Goal: Task Accomplishment & Management: Manage account settings

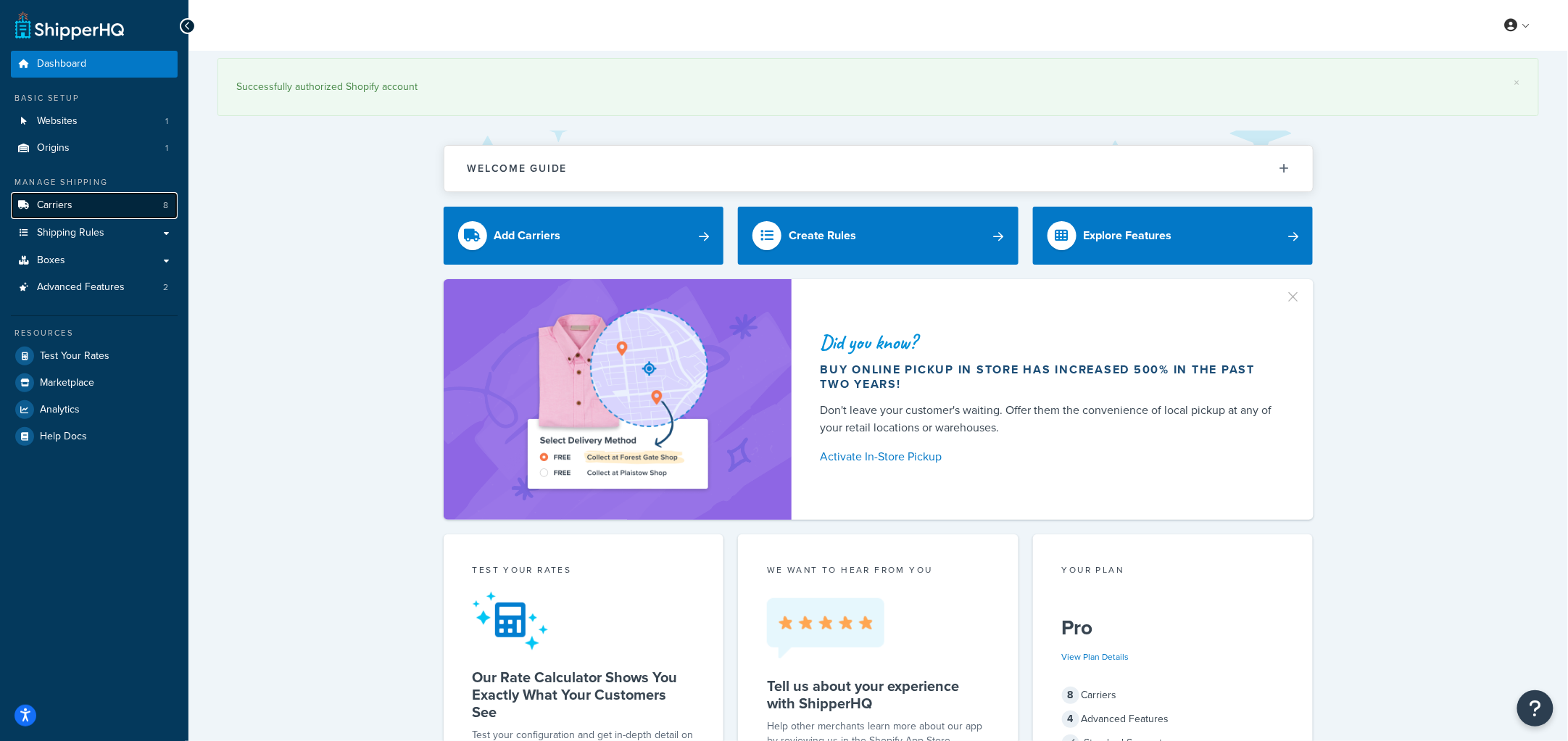
click at [95, 205] on link "Carriers 8" at bounding box center [94, 205] width 167 height 27
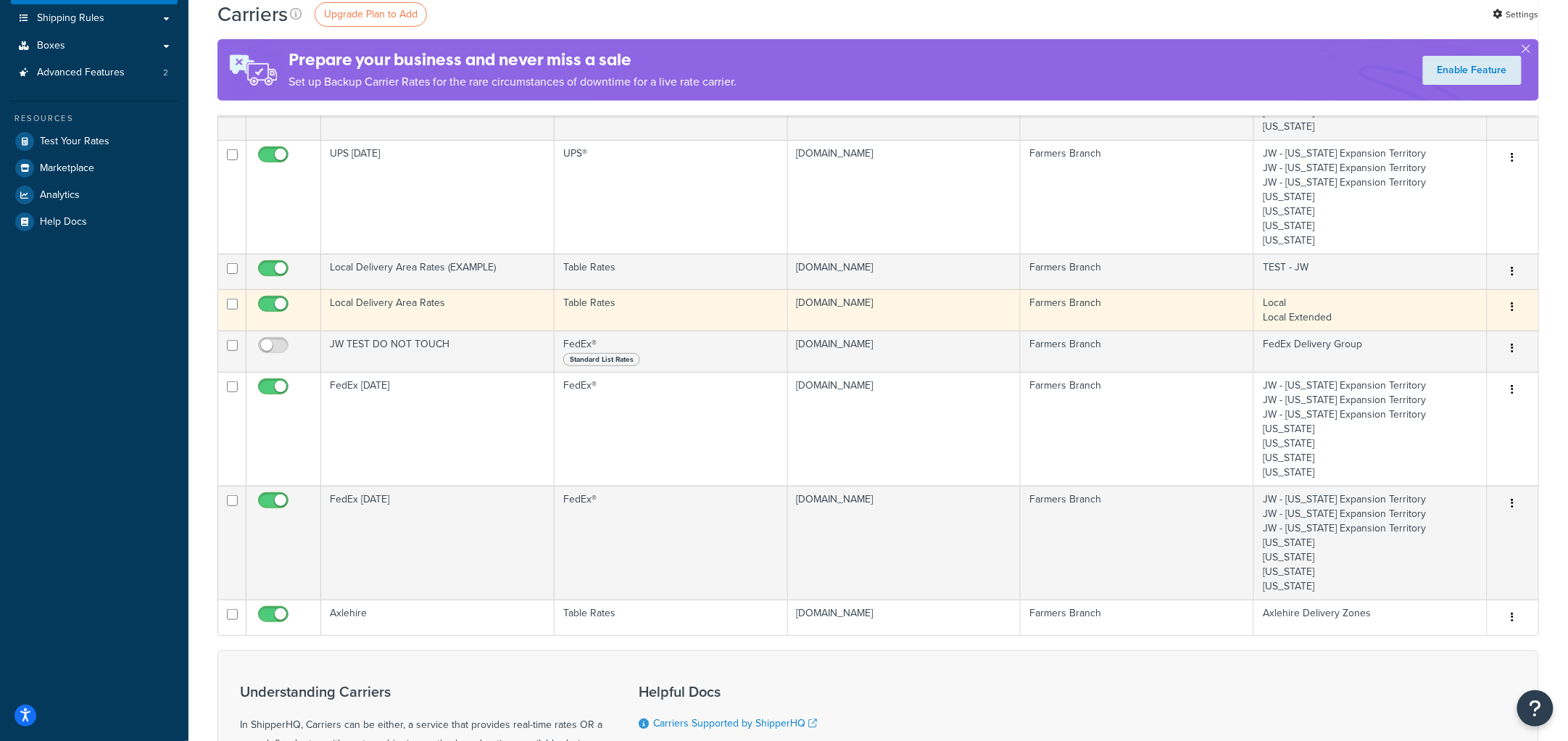
scroll to position [214, 0]
click at [376, 320] on td "Local Delivery Area Rates" at bounding box center [437, 310] width 234 height 41
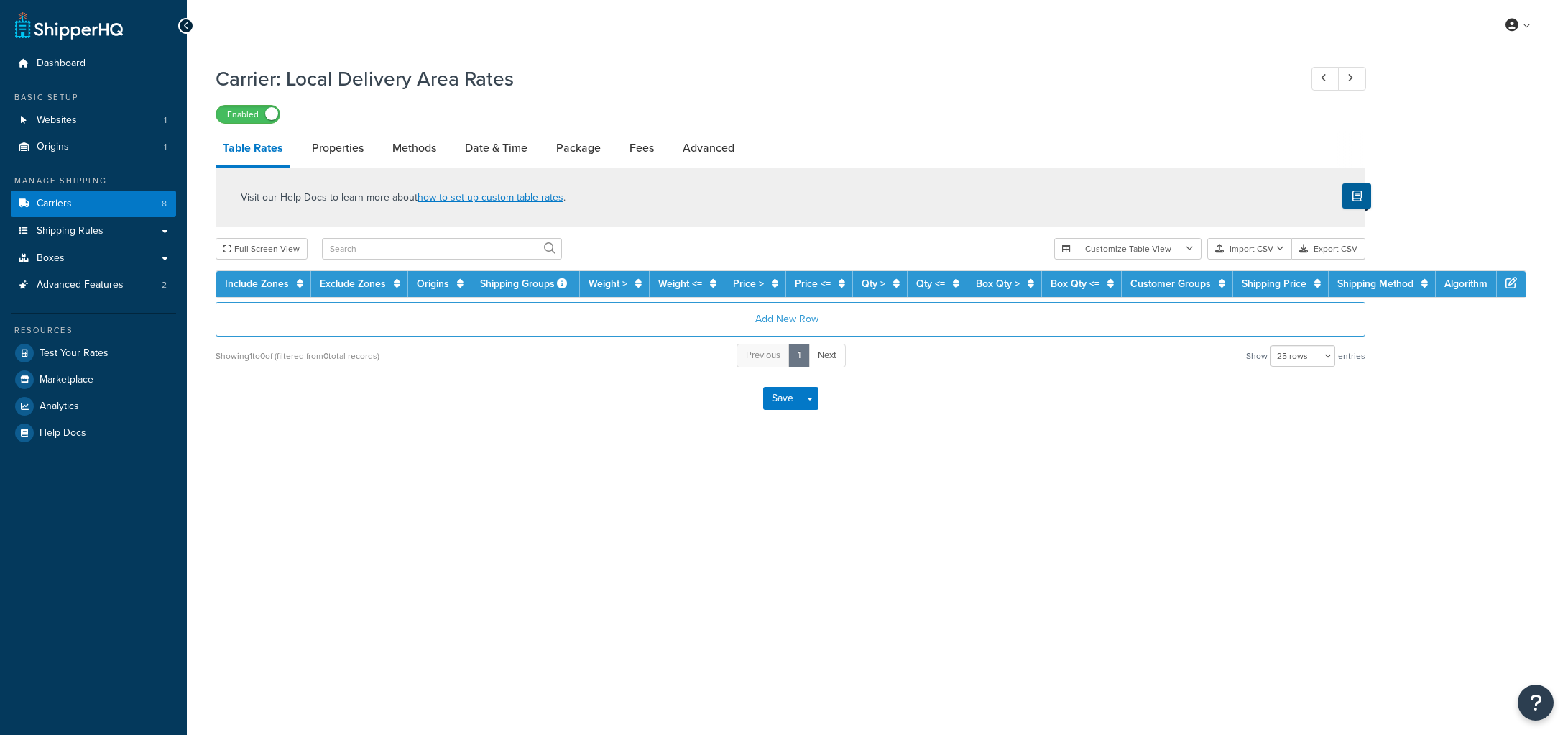
select select "25"
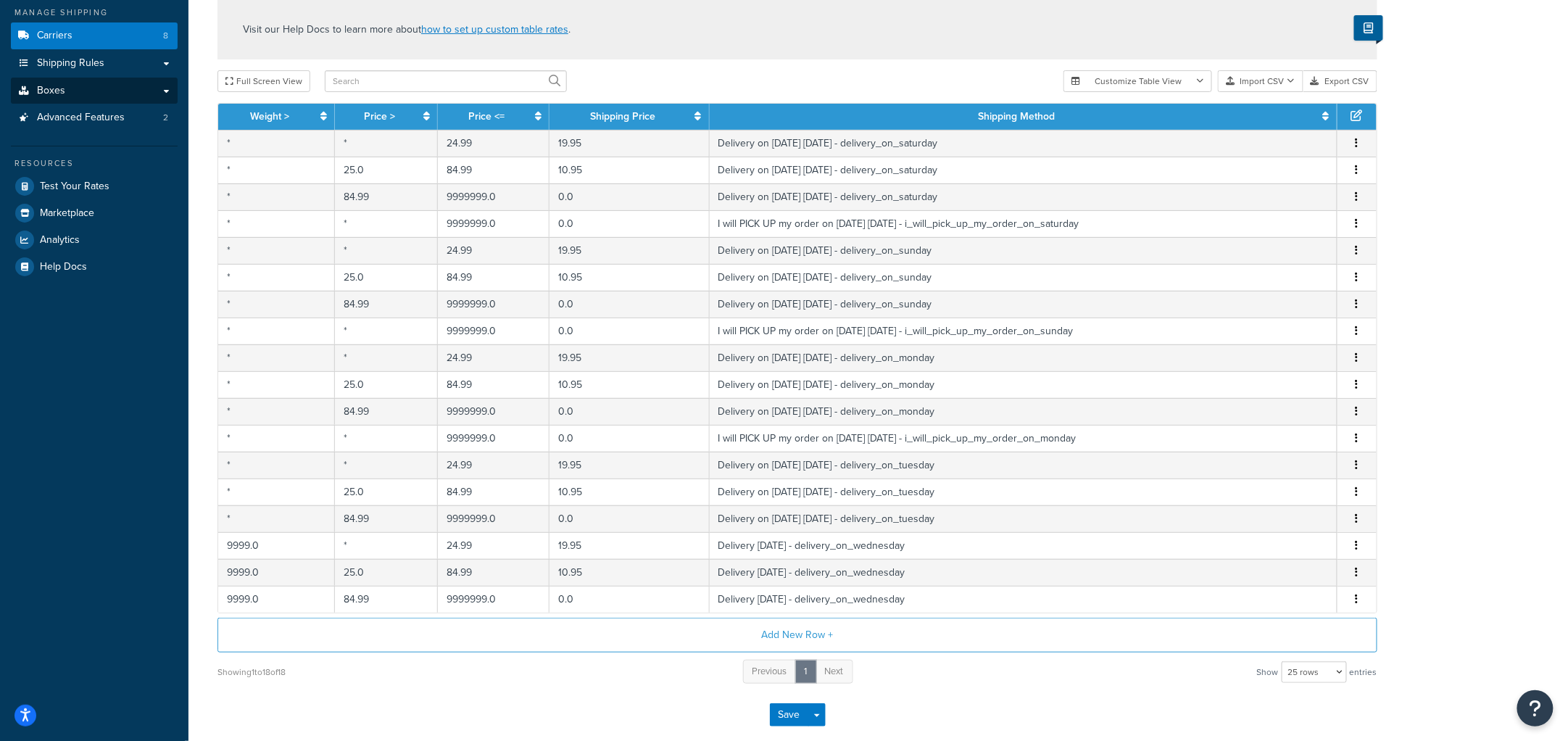
scroll to position [180, 0]
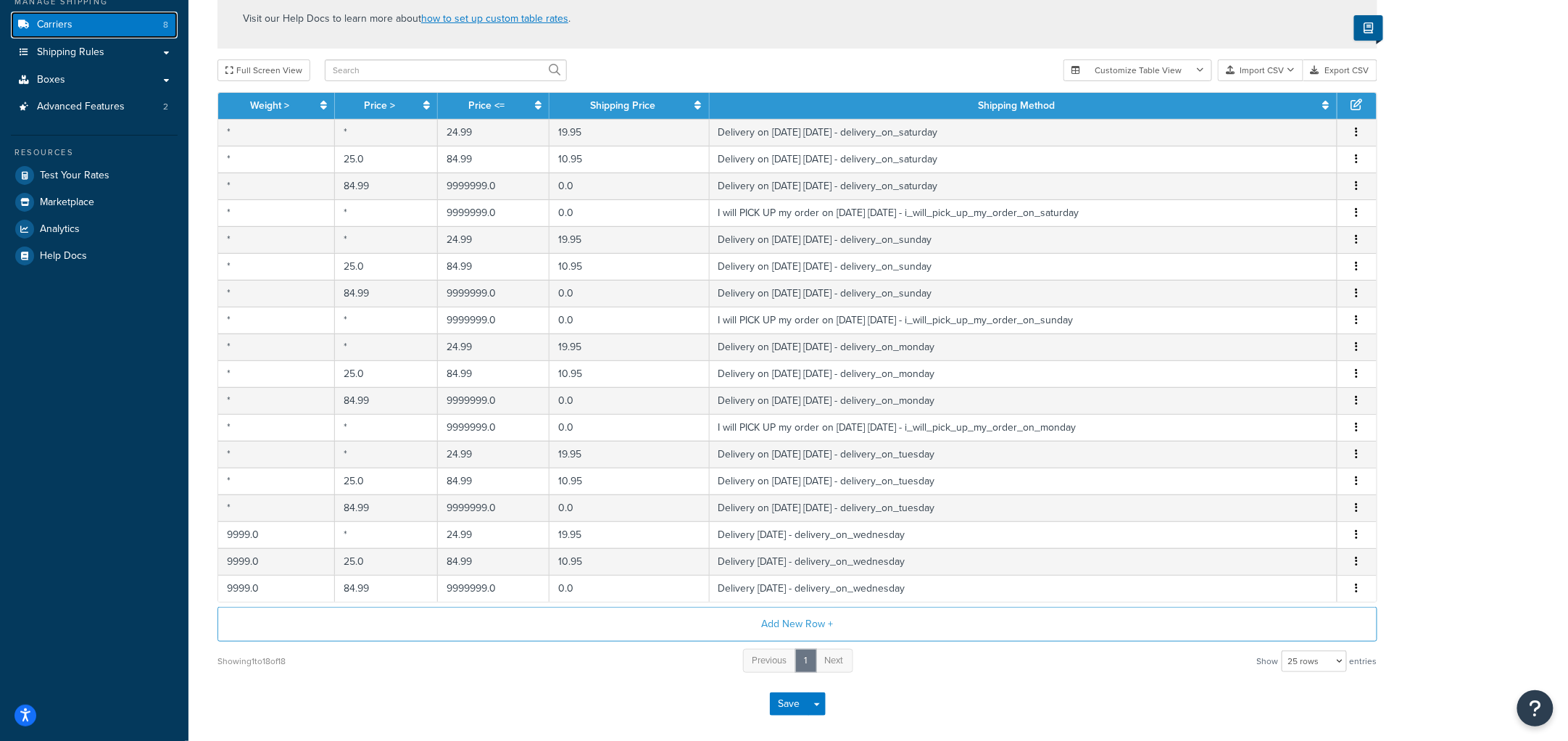
click at [75, 22] on link "Carriers 8" at bounding box center [94, 24] width 167 height 27
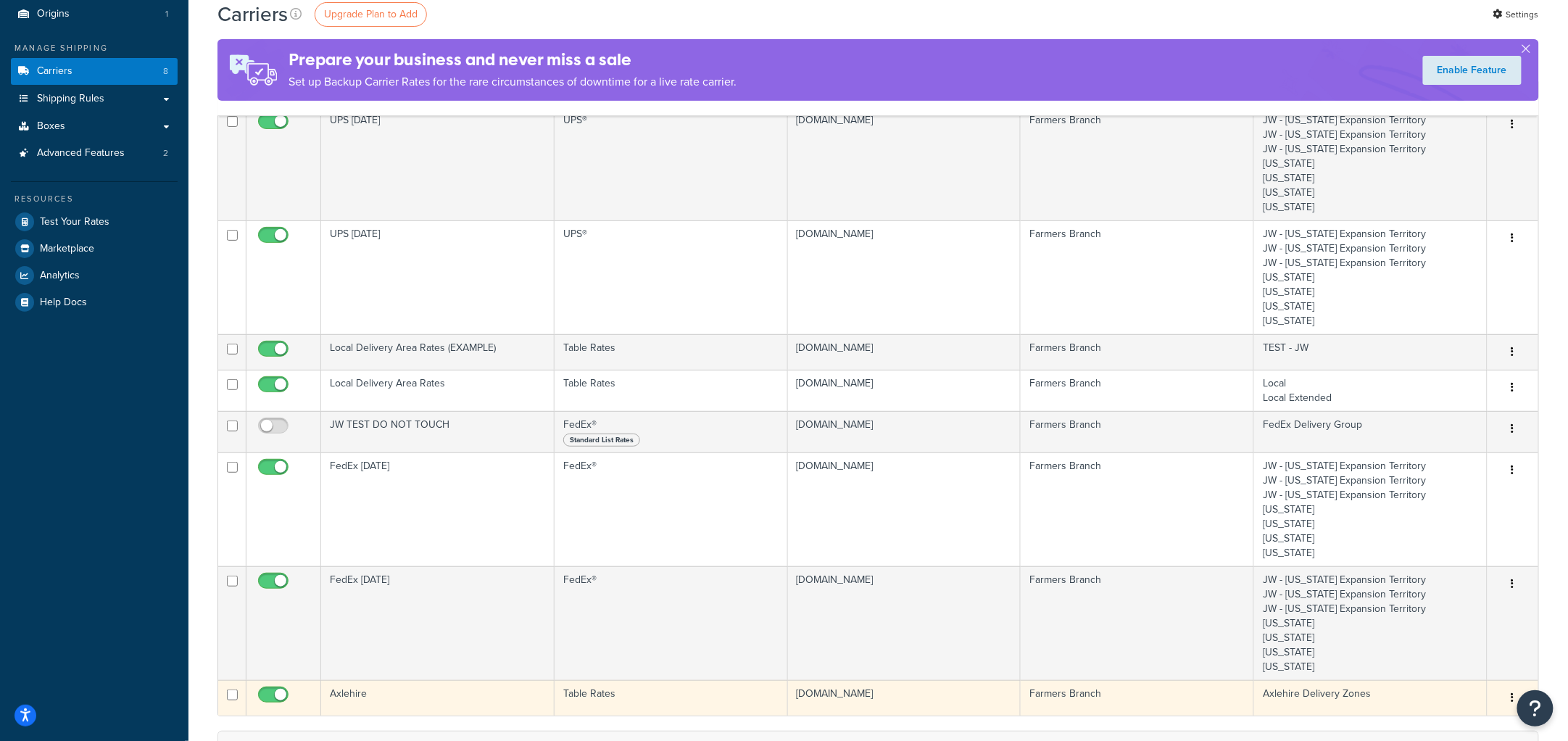
click at [422, 698] on td "Axlehire" at bounding box center [437, 698] width 234 height 36
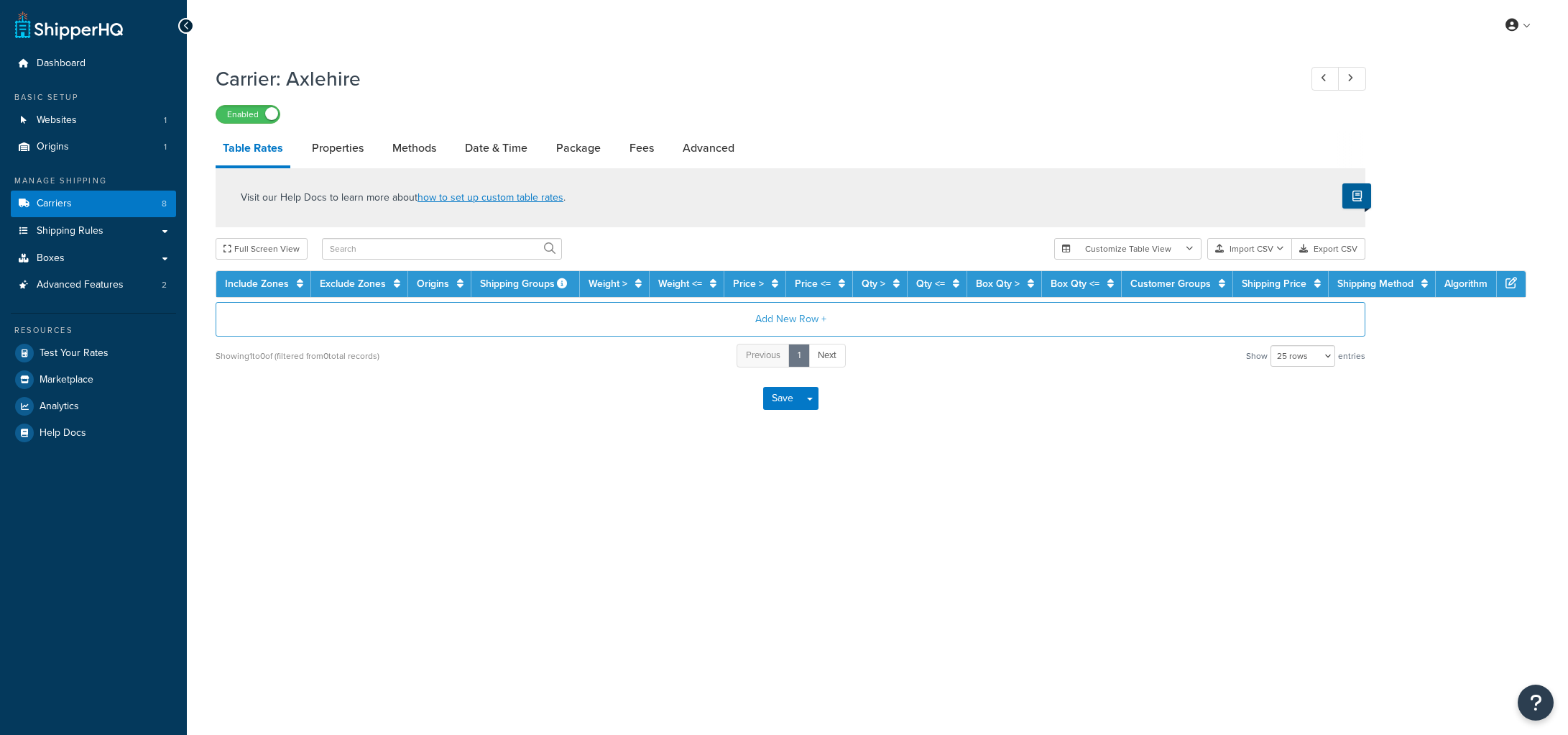
select select "25"
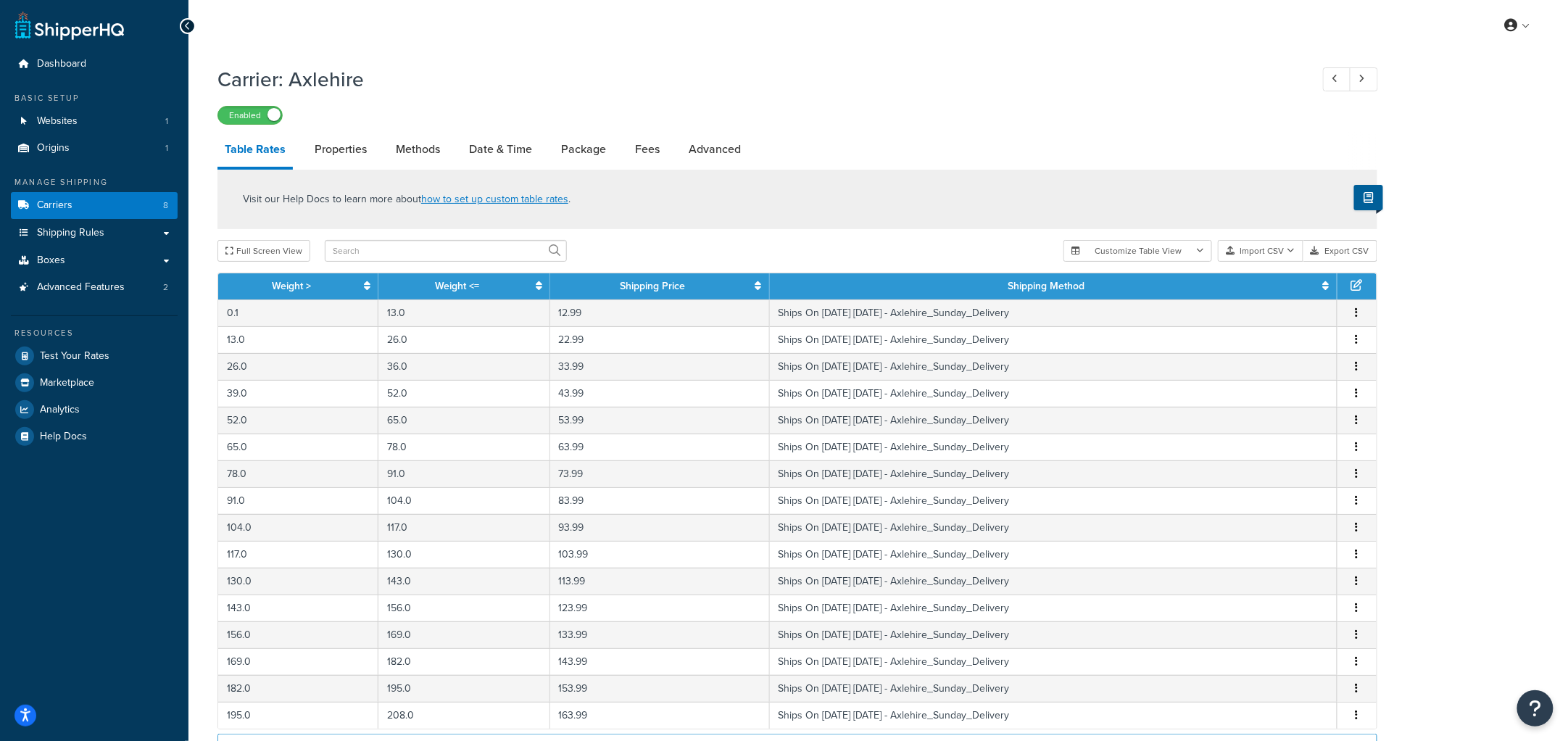
click at [35, 198] on link "Carriers 8" at bounding box center [94, 205] width 167 height 27
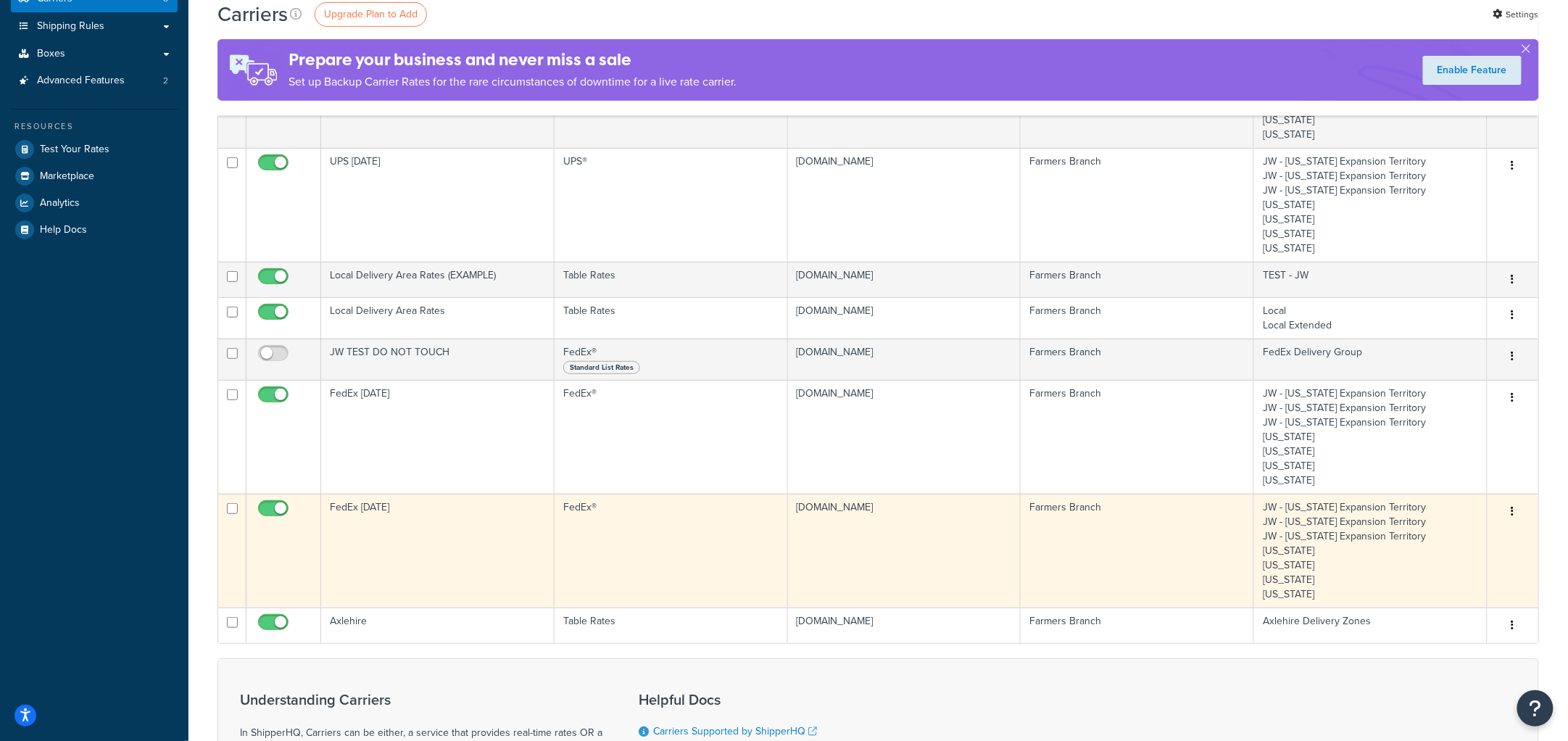
scroll to position [208, 0]
click at [399, 542] on td "FedEx Monday" at bounding box center [437, 550] width 234 height 114
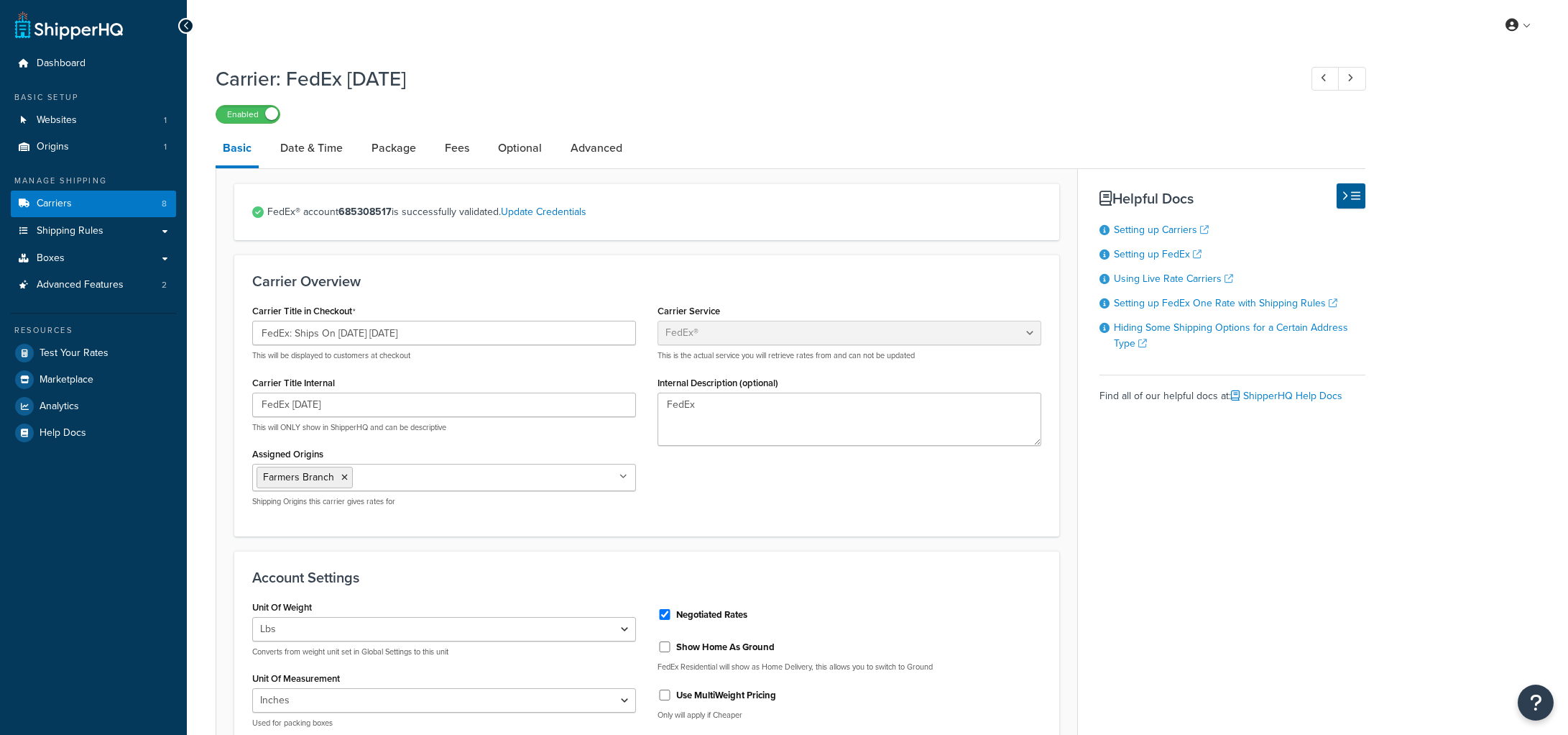
select select "fedEx"
select select "REGULAR_PICKUP"
select select "YOUR_PACKAGING"
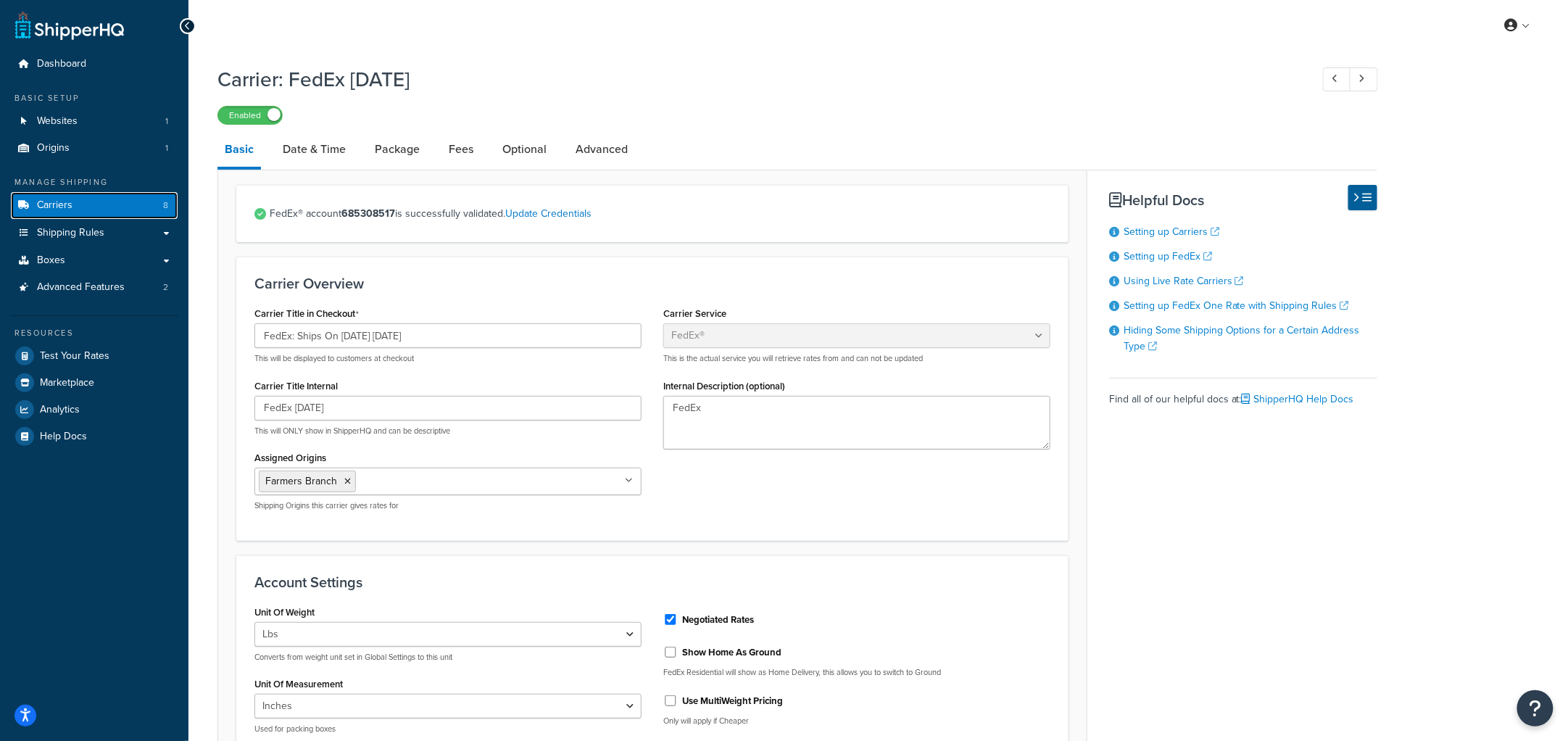
click at [106, 201] on link "Carriers 8" at bounding box center [94, 205] width 167 height 27
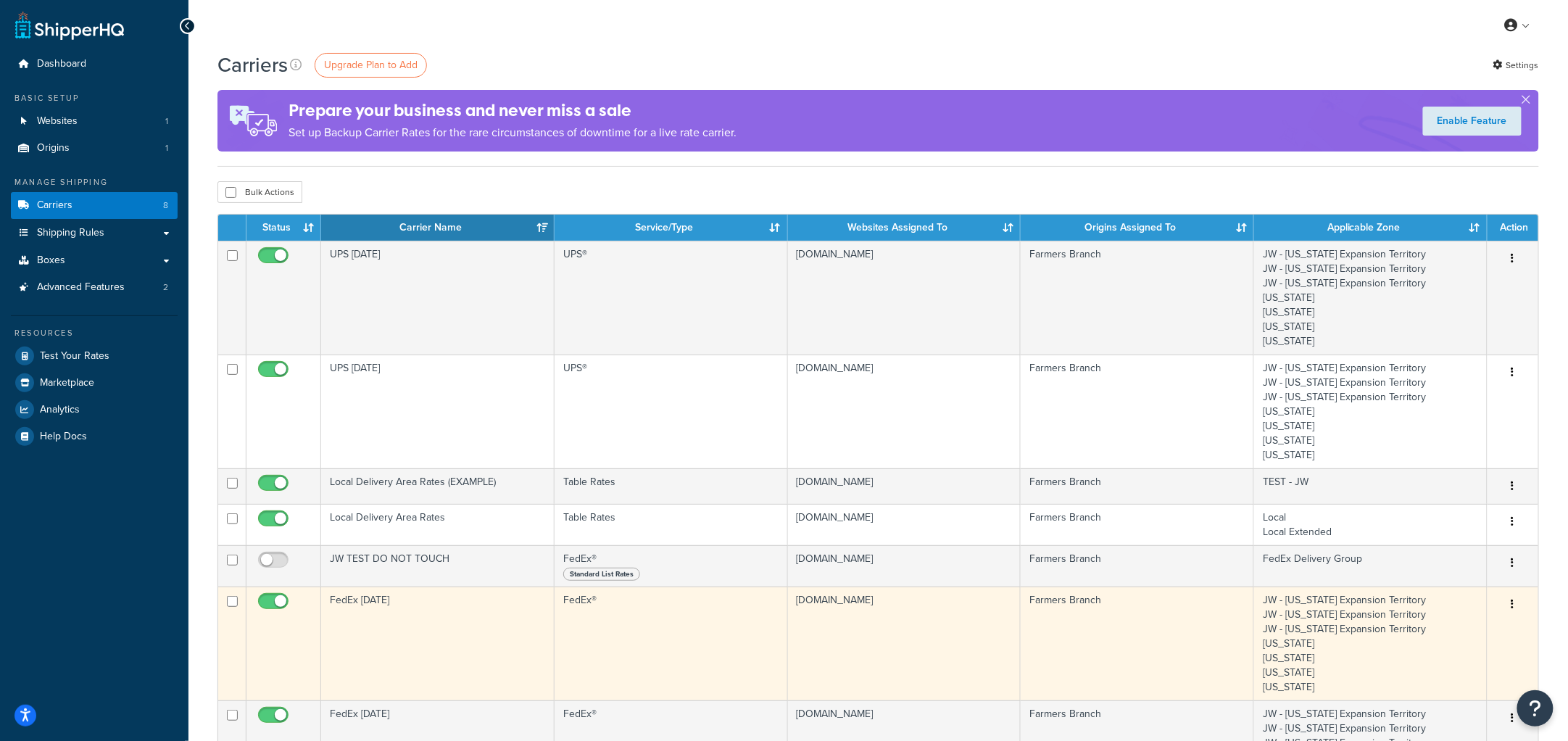
click at [378, 627] on td "FedEx [DATE]" at bounding box center [437, 644] width 234 height 114
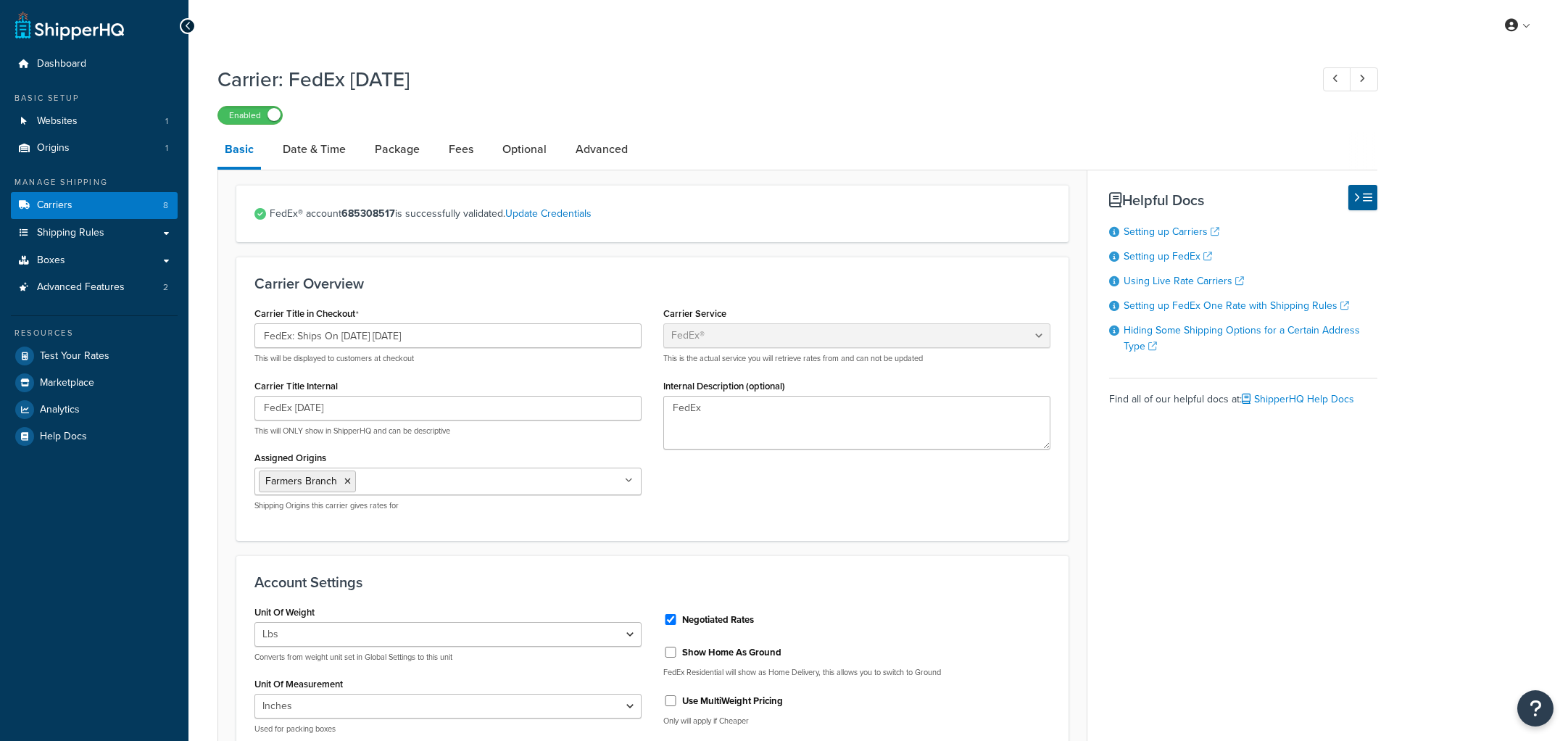
select select "fedEx"
select select "REGULAR_PICKUP"
select select "YOUR_PACKAGING"
click at [123, 208] on link "Carriers 8" at bounding box center [94, 205] width 167 height 27
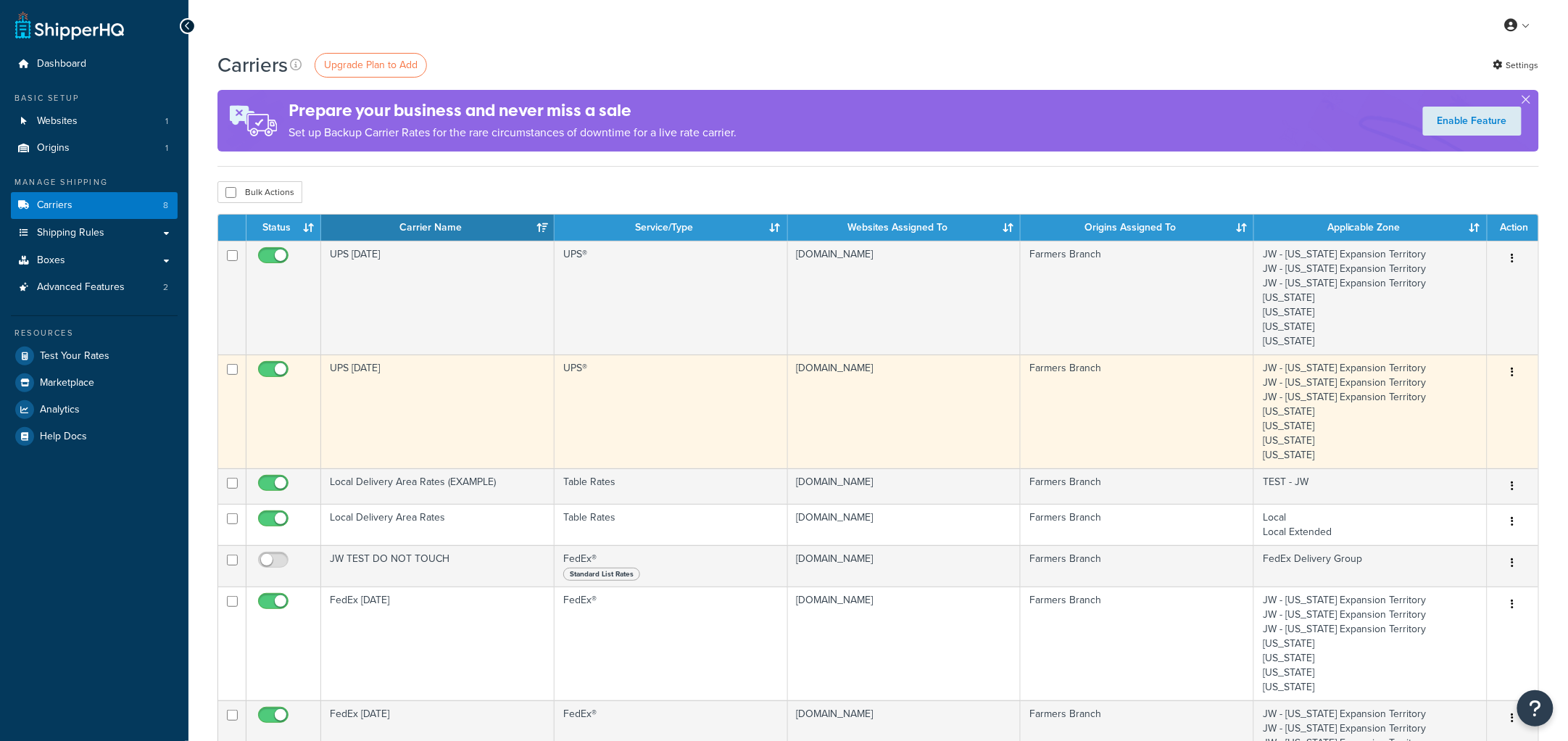
click at [445, 425] on td "UPS [DATE]" at bounding box center [437, 412] width 234 height 114
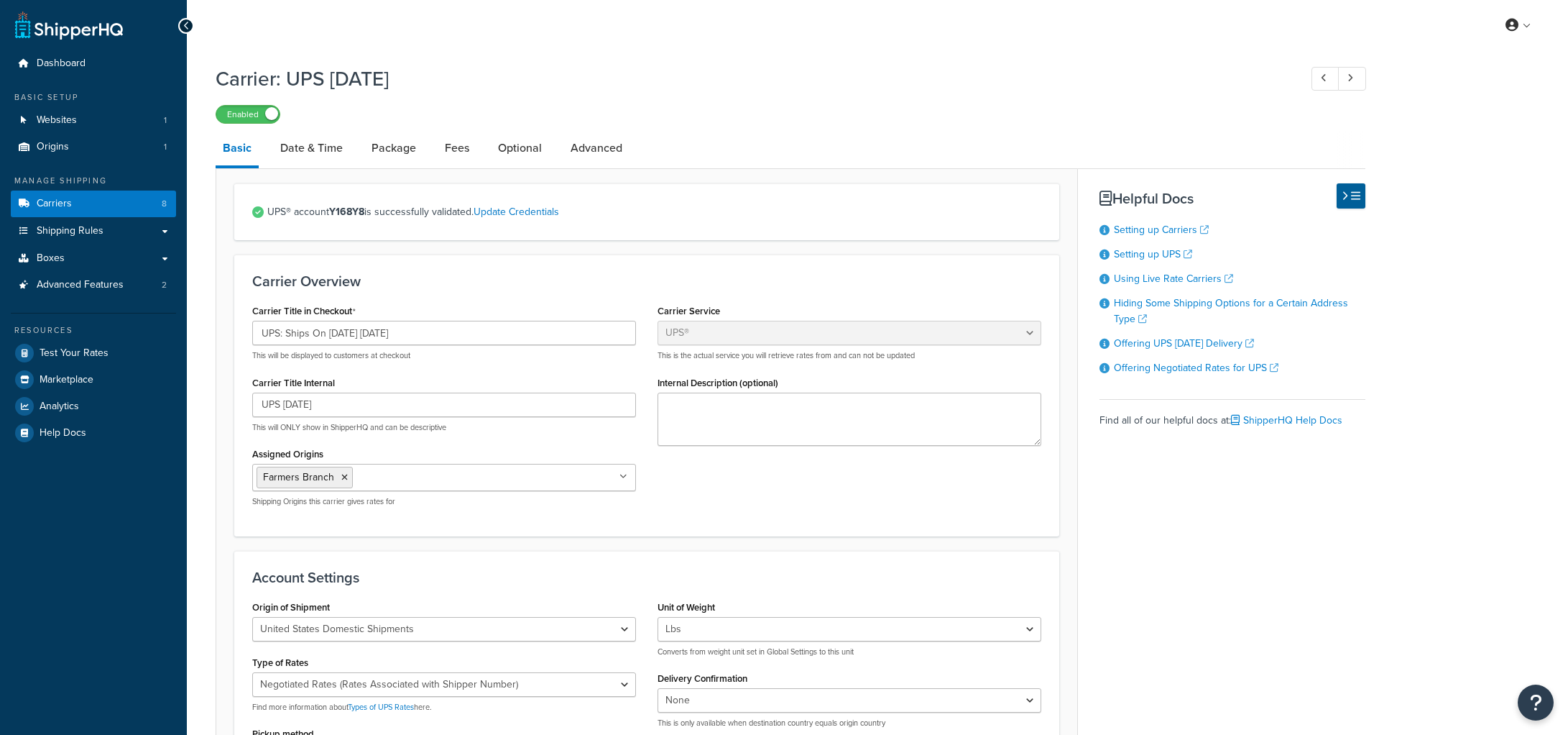
select select "ups"
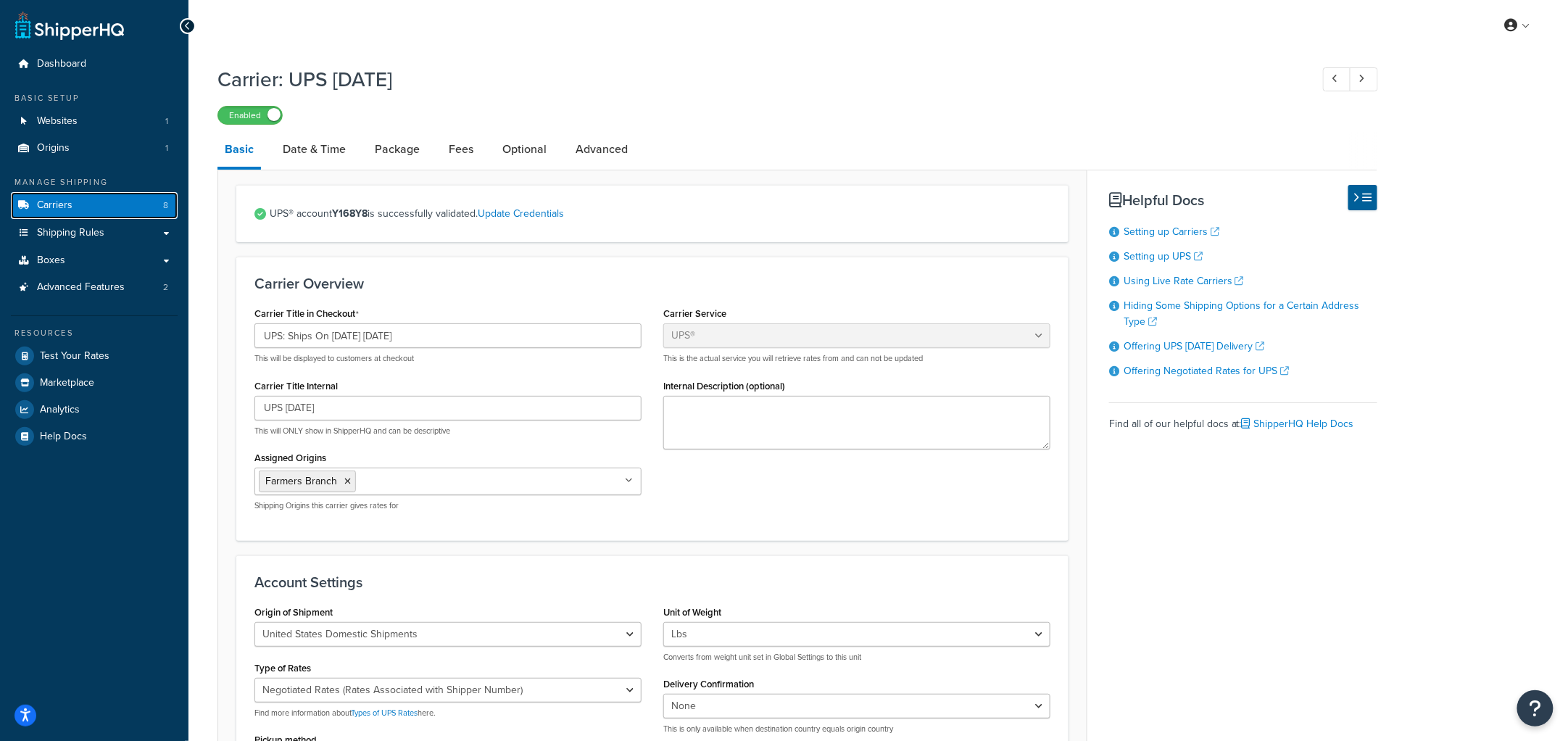
click at [93, 196] on link "Carriers 8" at bounding box center [94, 205] width 167 height 27
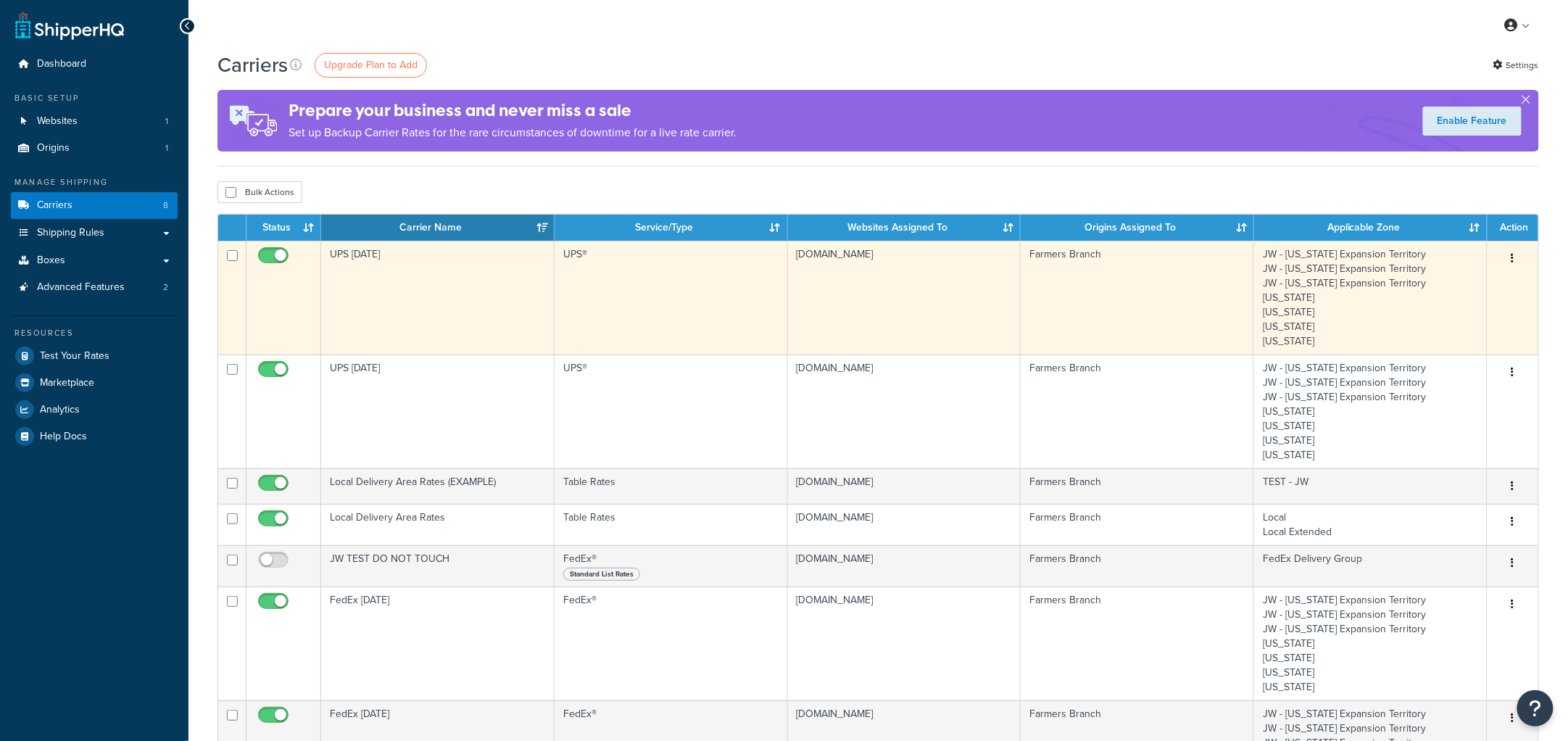
click at [460, 285] on td "UPS [DATE]" at bounding box center [437, 297] width 234 height 114
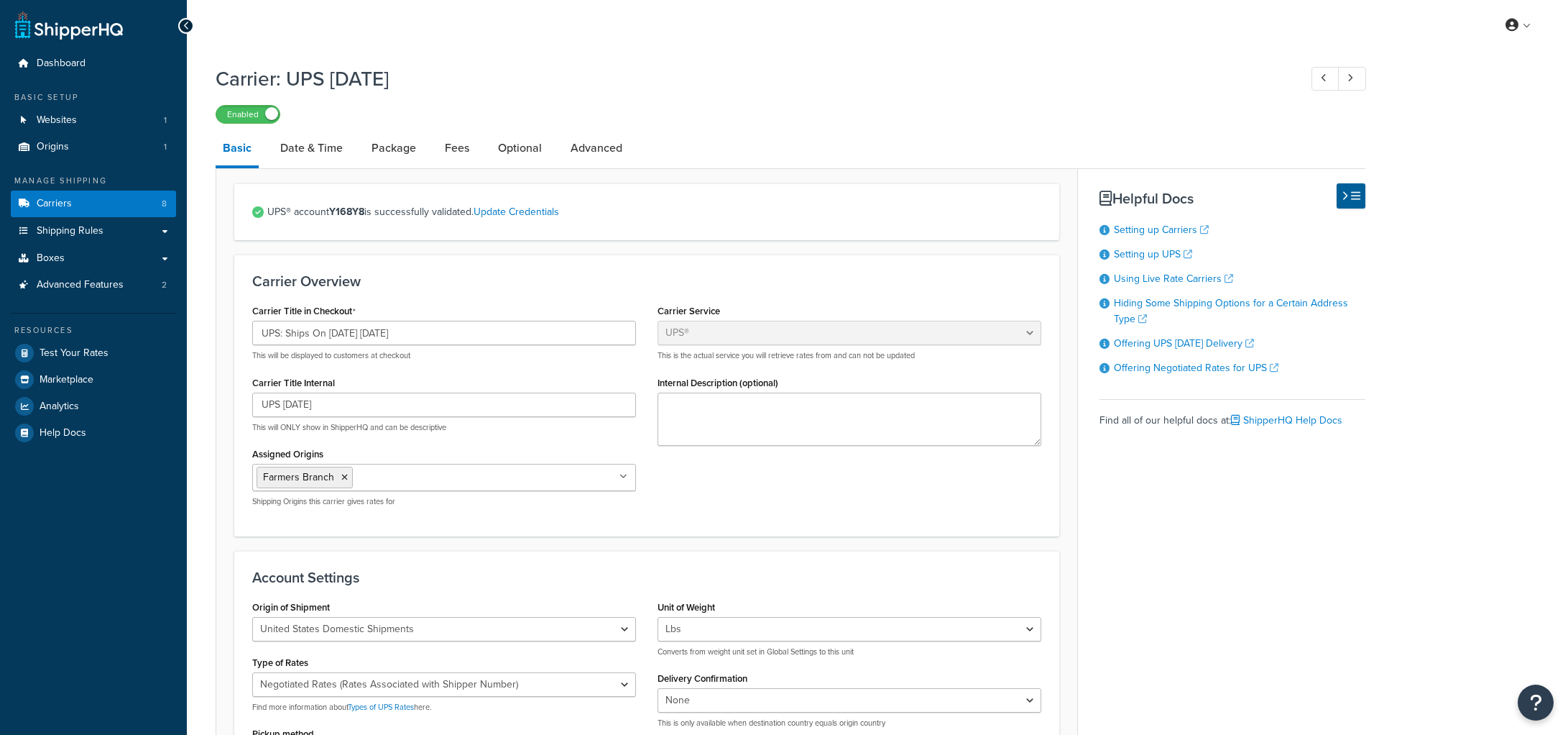
select select "ups"
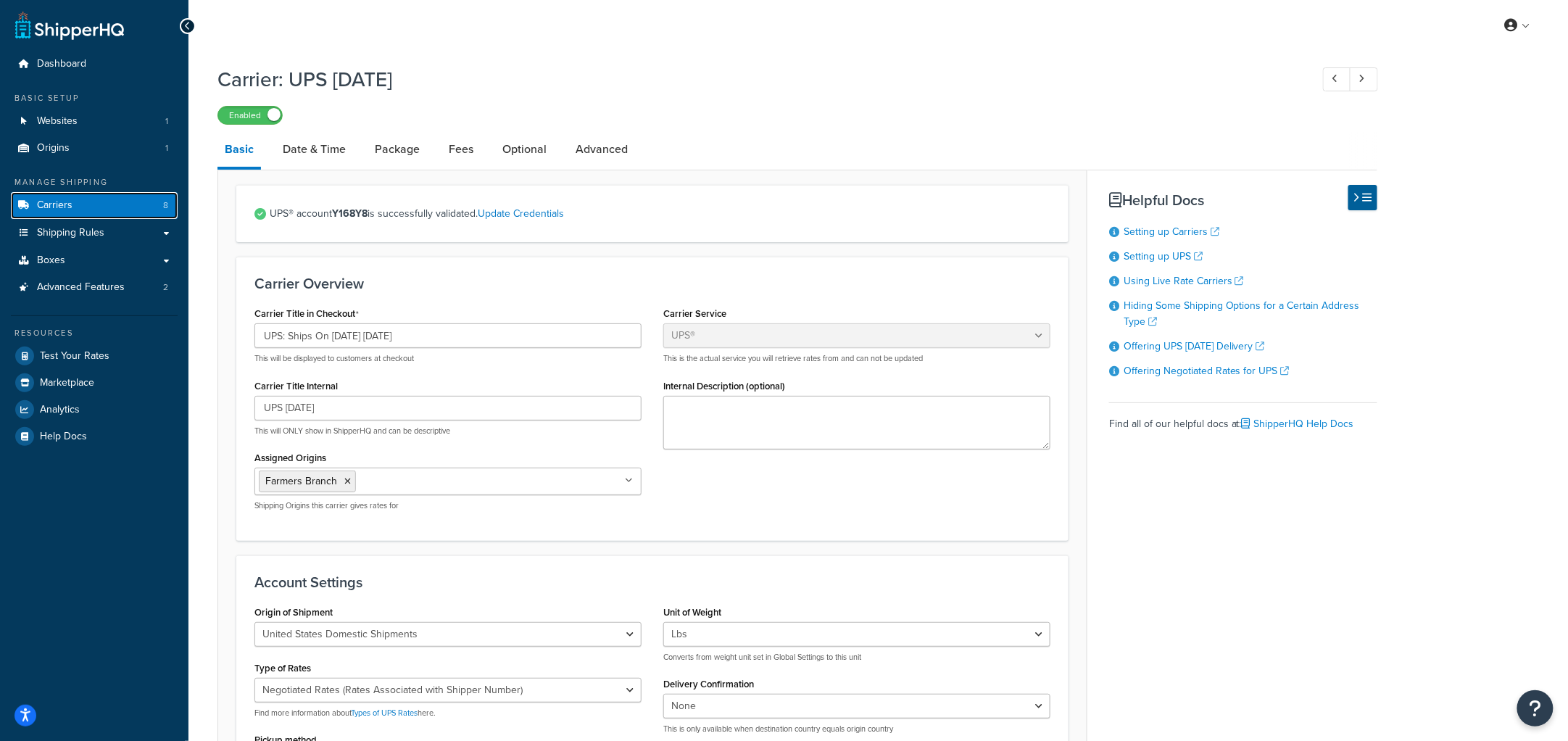
click at [98, 203] on link "Carriers 8" at bounding box center [94, 205] width 167 height 27
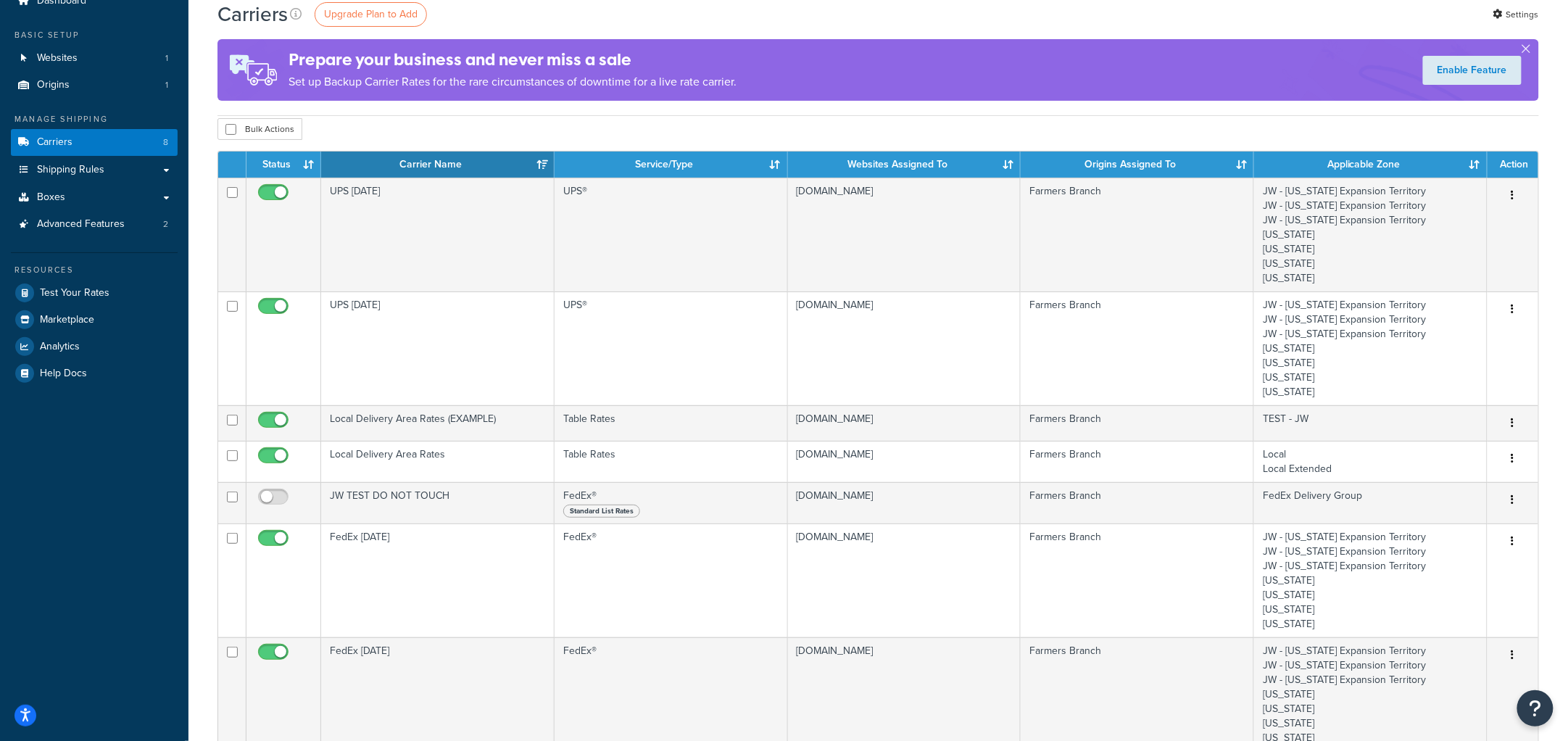
scroll to position [62, 0]
click at [65, 297] on span "Test Your Rates" at bounding box center [74, 294] width 69 height 12
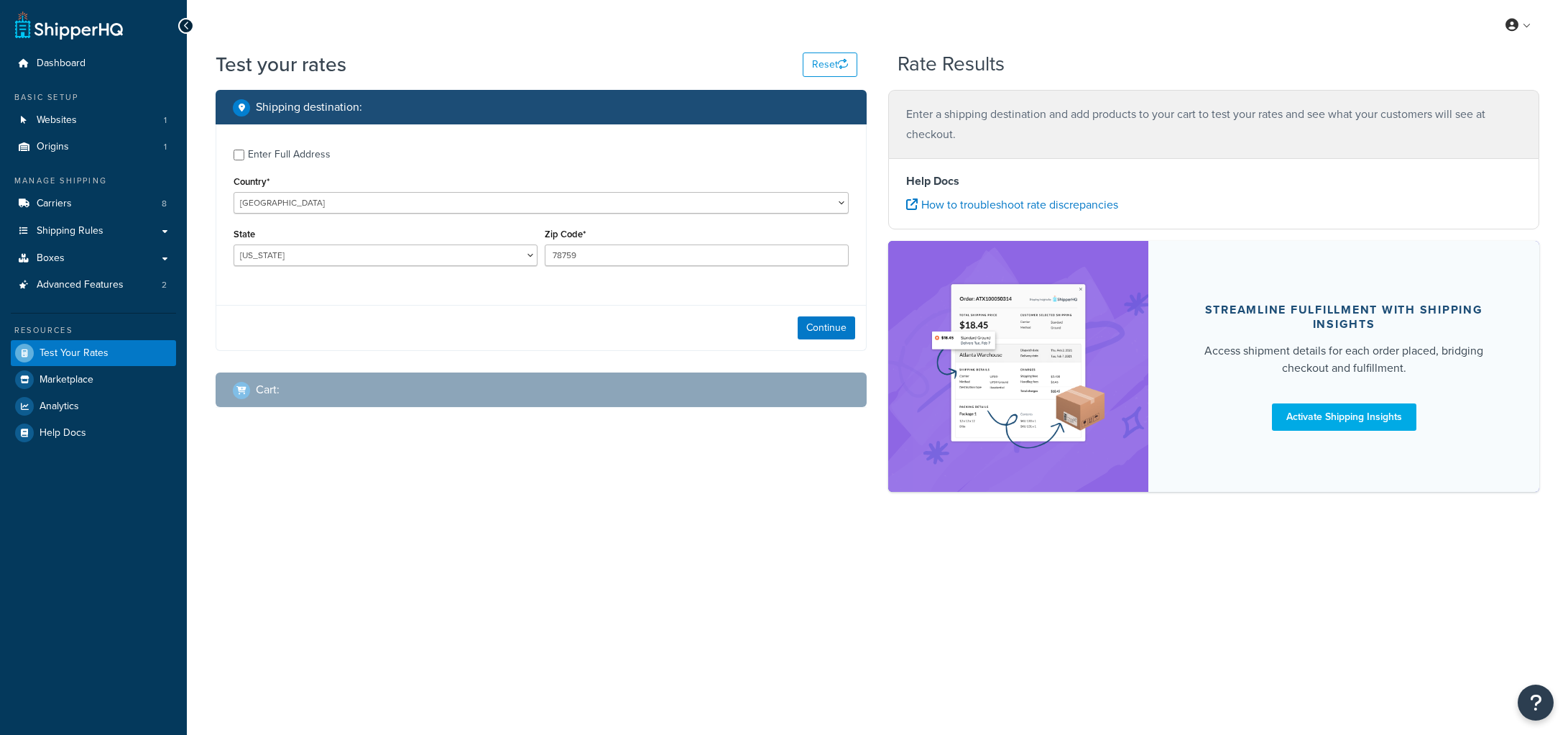
select select "[GEOGRAPHIC_DATA]"
drag, startPoint x: 636, startPoint y: 253, endPoint x: 494, endPoint y: 253, distance: 142.0
click at [495, 253] on div "State [US_STATE] [US_STATE] [US_STATE] [US_STATE] [US_STATE] Armed Forces Ameri…" at bounding box center [541, 251] width 622 height 53
type input "76458"
click at [560, 328] on div "Continue" at bounding box center [542, 328] width 650 height 45
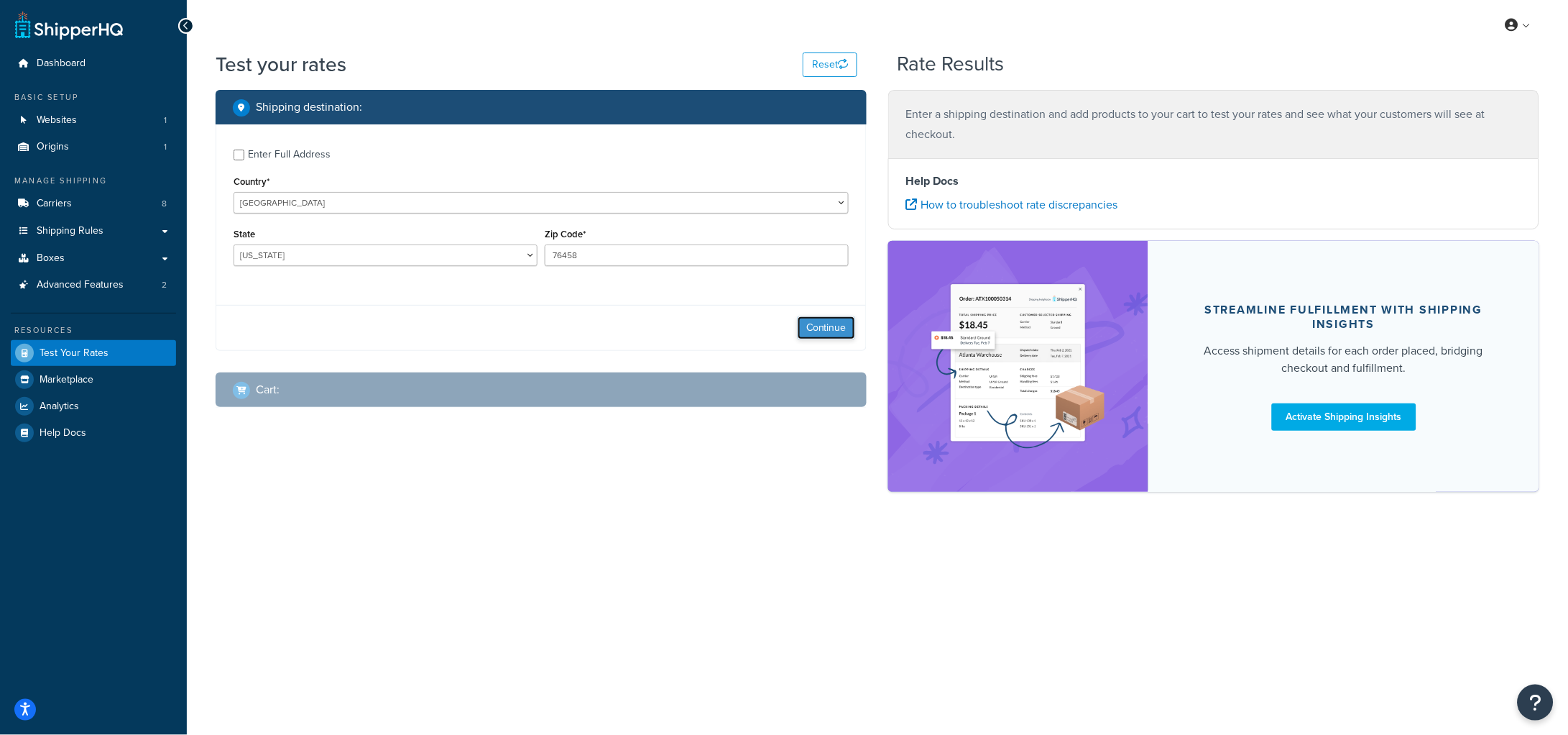
click at [818, 326] on button "Continue" at bounding box center [827, 328] width 57 height 23
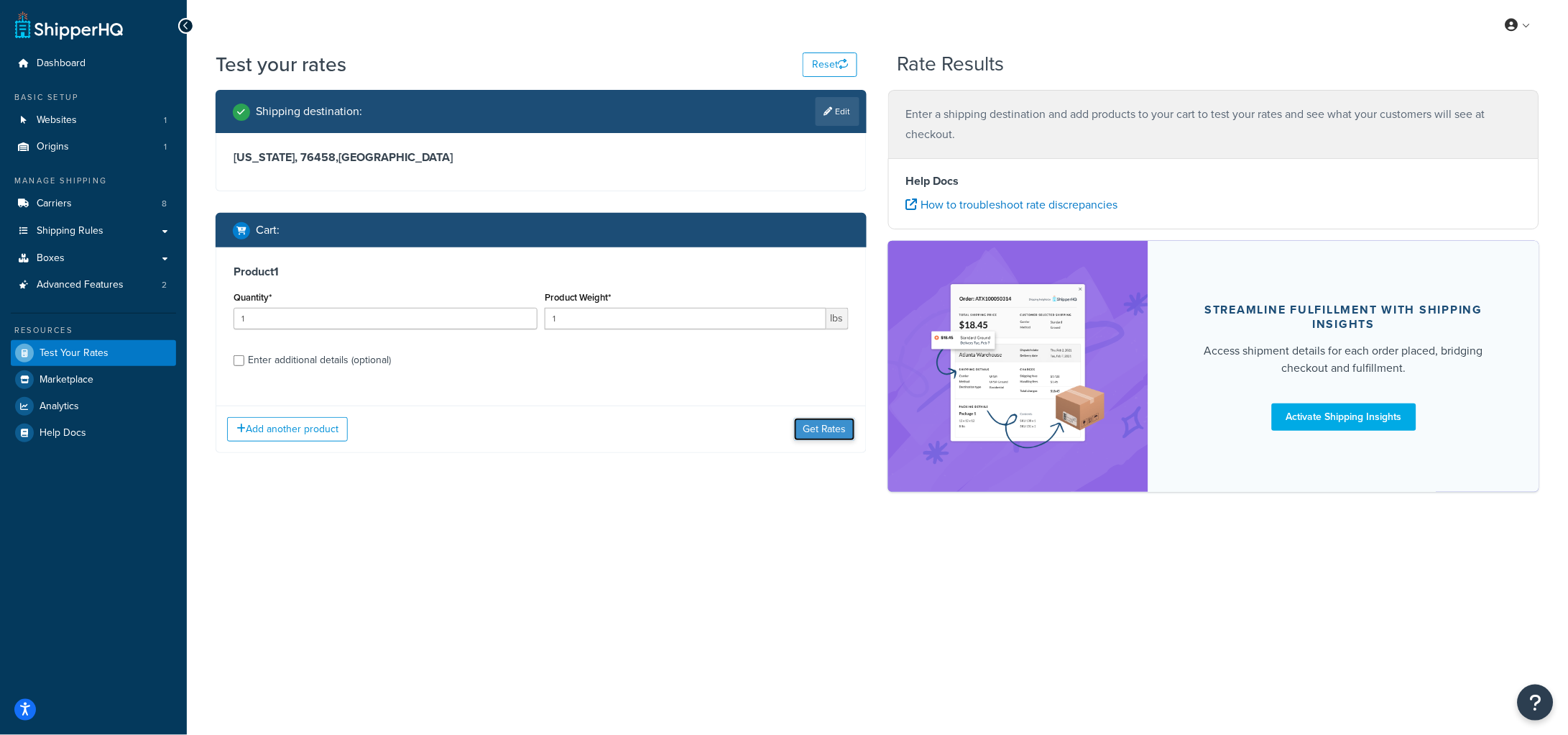
click at [835, 436] on button "Get Rates" at bounding box center [824, 429] width 61 height 23
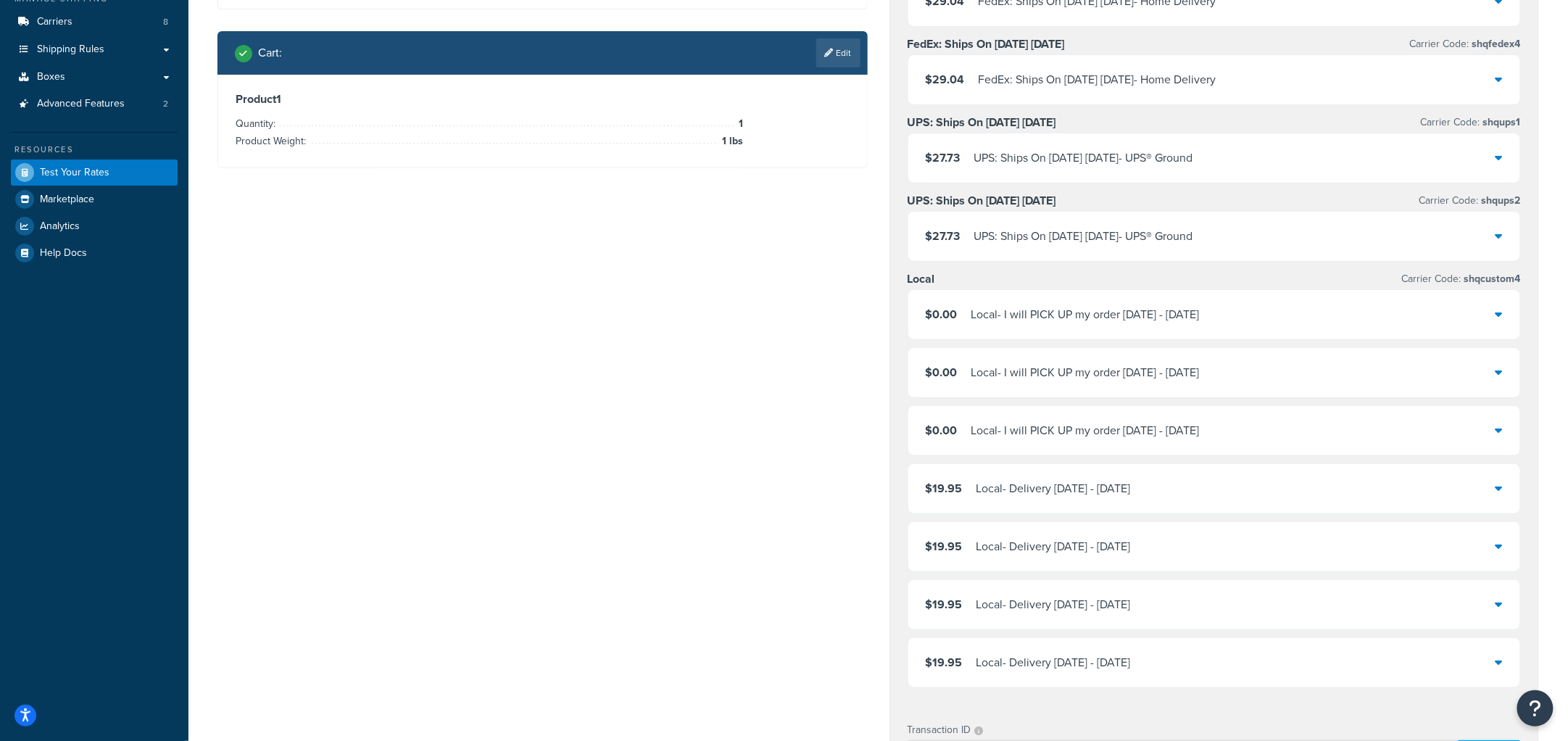
scroll to position [184, 0]
click at [425, 372] on div "Shipping destination : Edit Texas, 76458 , United States Cart : Edit Product 1 …" at bounding box center [879, 517] width 1344 height 1221
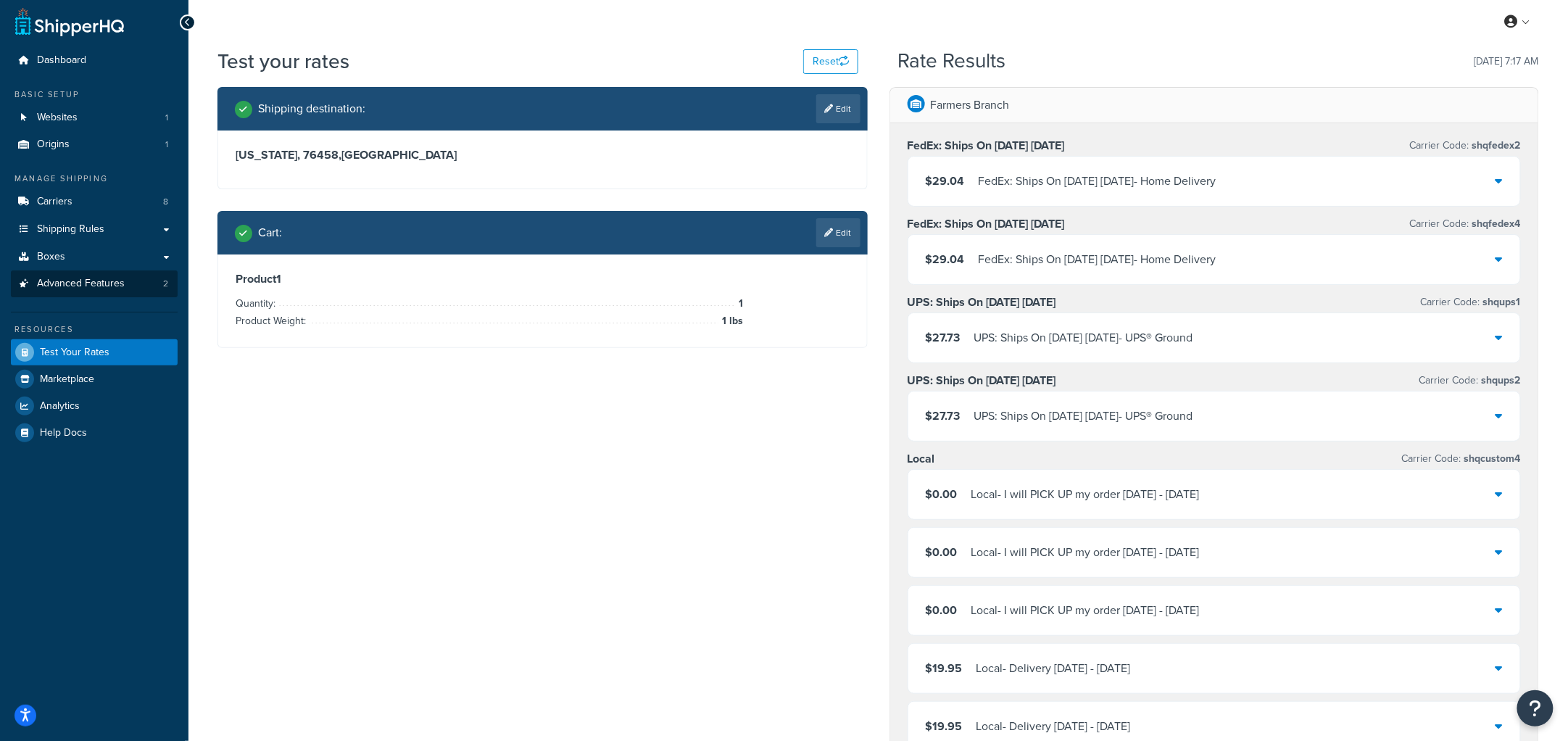
scroll to position [3, 0]
click at [87, 283] on span "Advanced Features" at bounding box center [81, 285] width 87 height 12
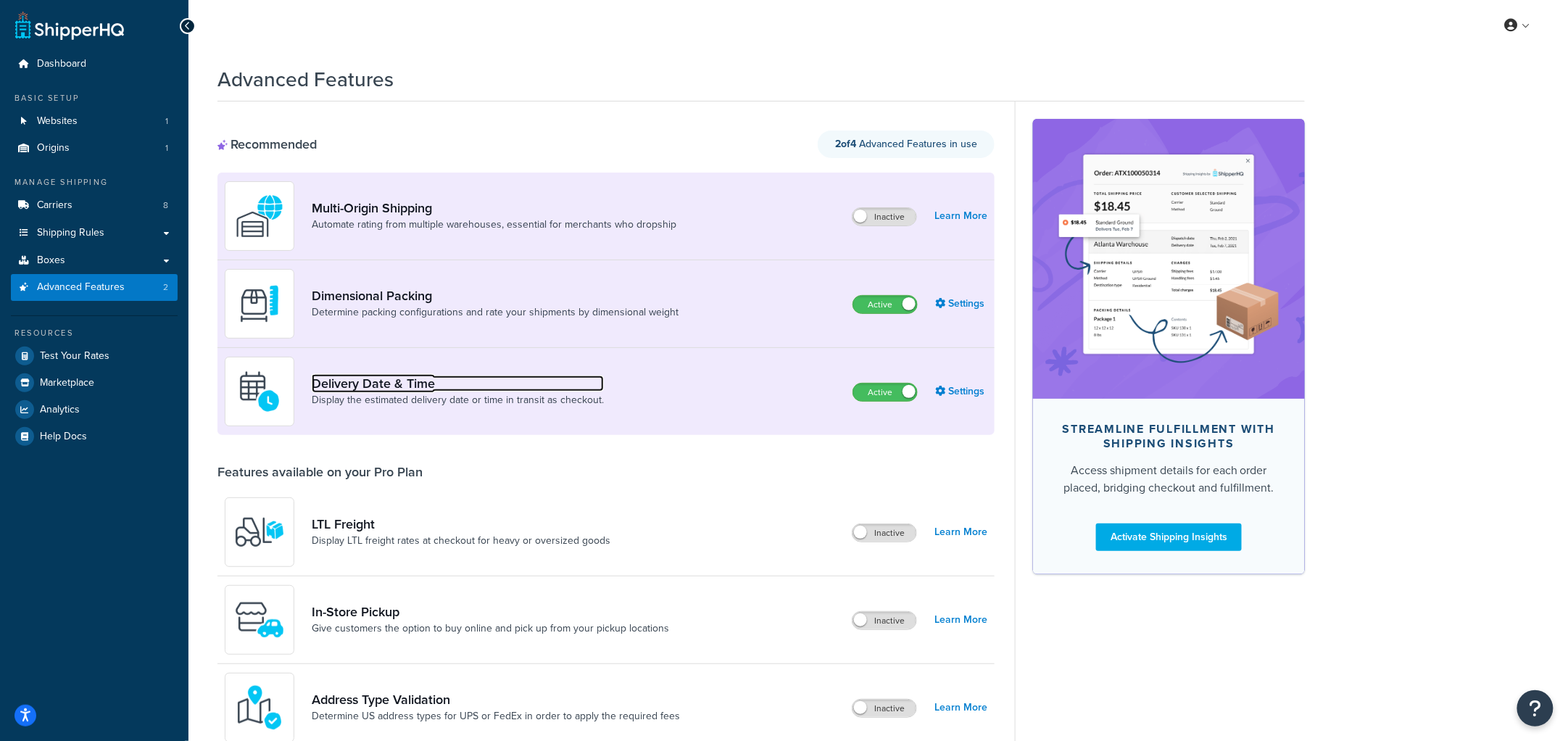
click at [401, 382] on link "Delivery Date & Time" at bounding box center [458, 383] width 292 height 16
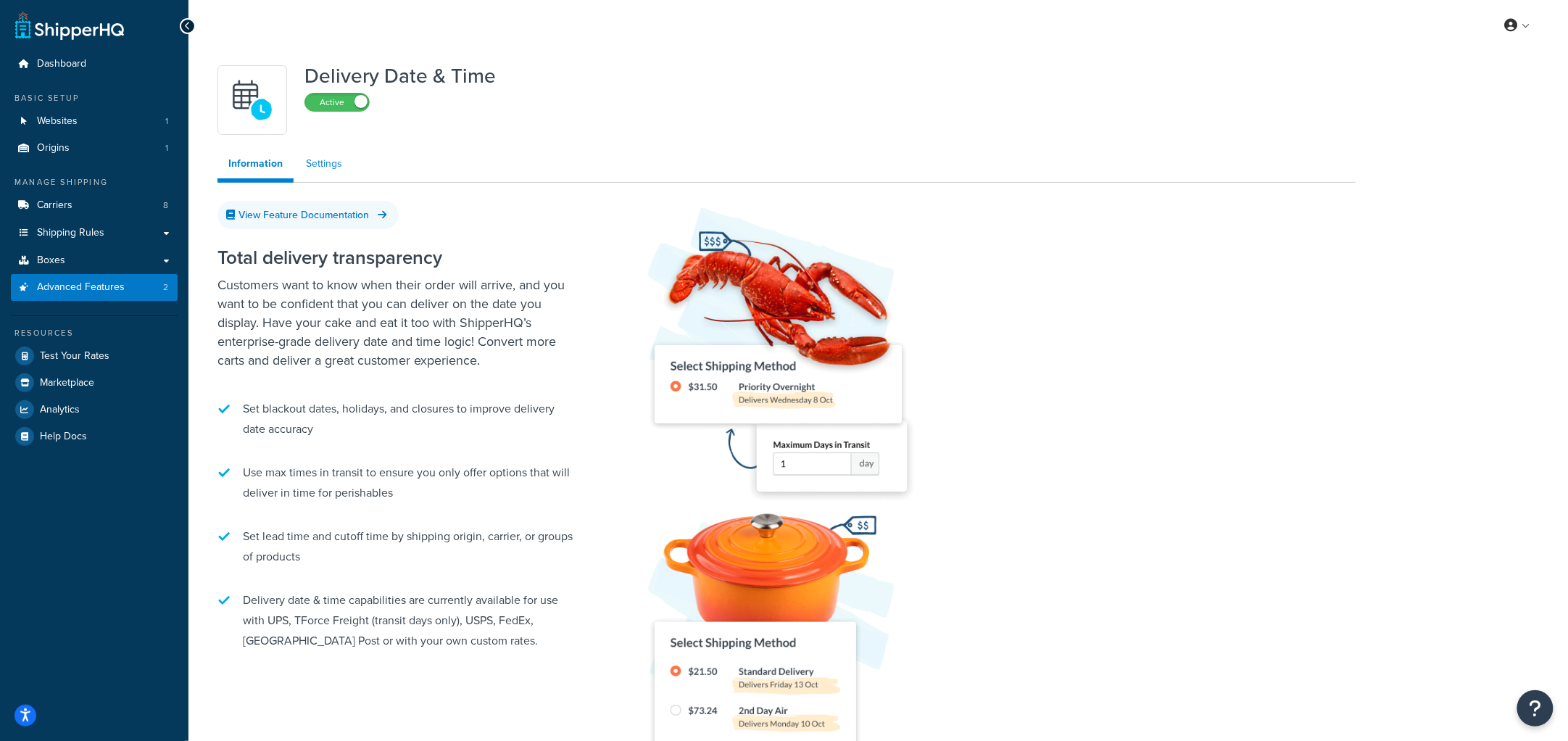
click at [323, 166] on link "Settings" at bounding box center [324, 164] width 58 height 29
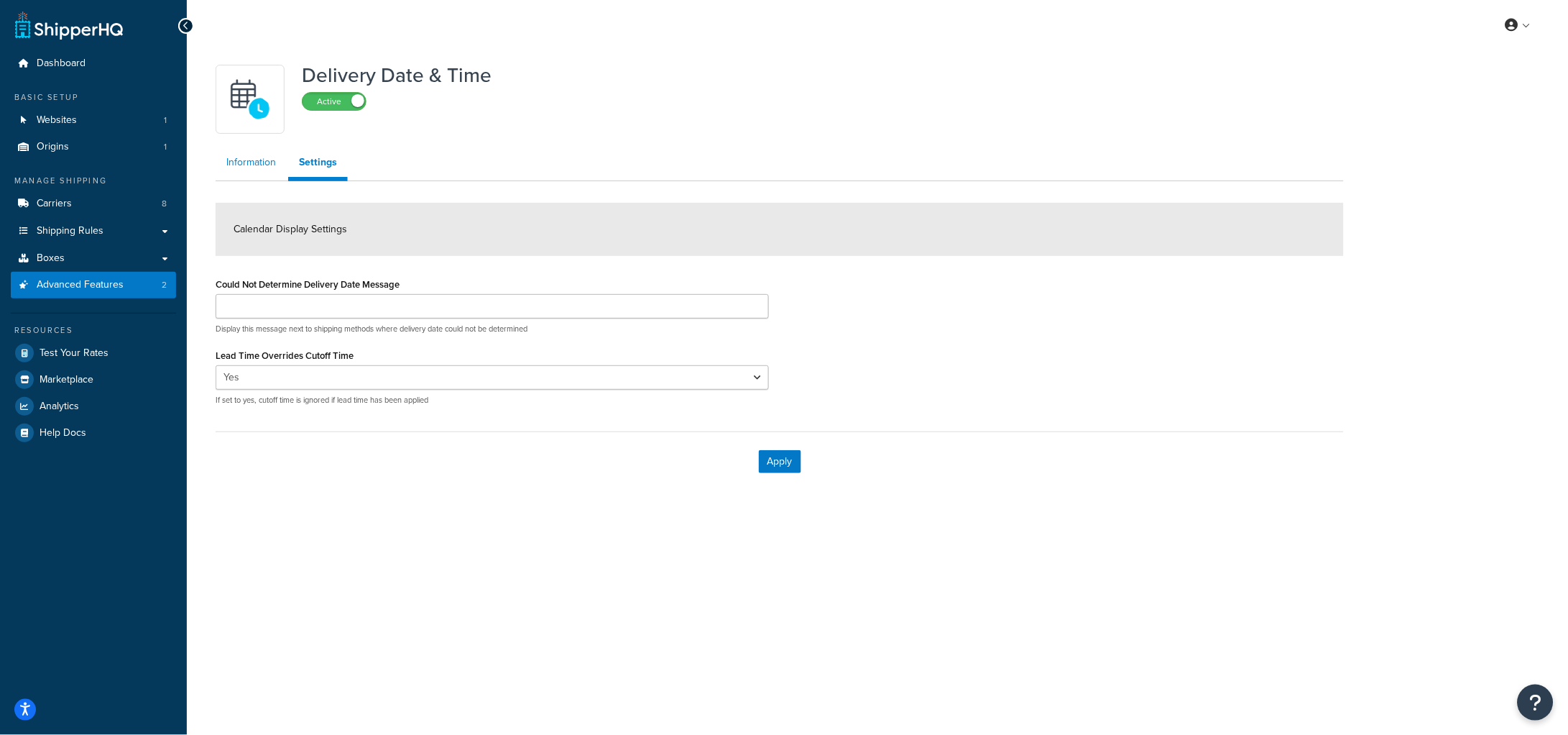
click at [255, 167] on link "Information" at bounding box center [251, 162] width 71 height 29
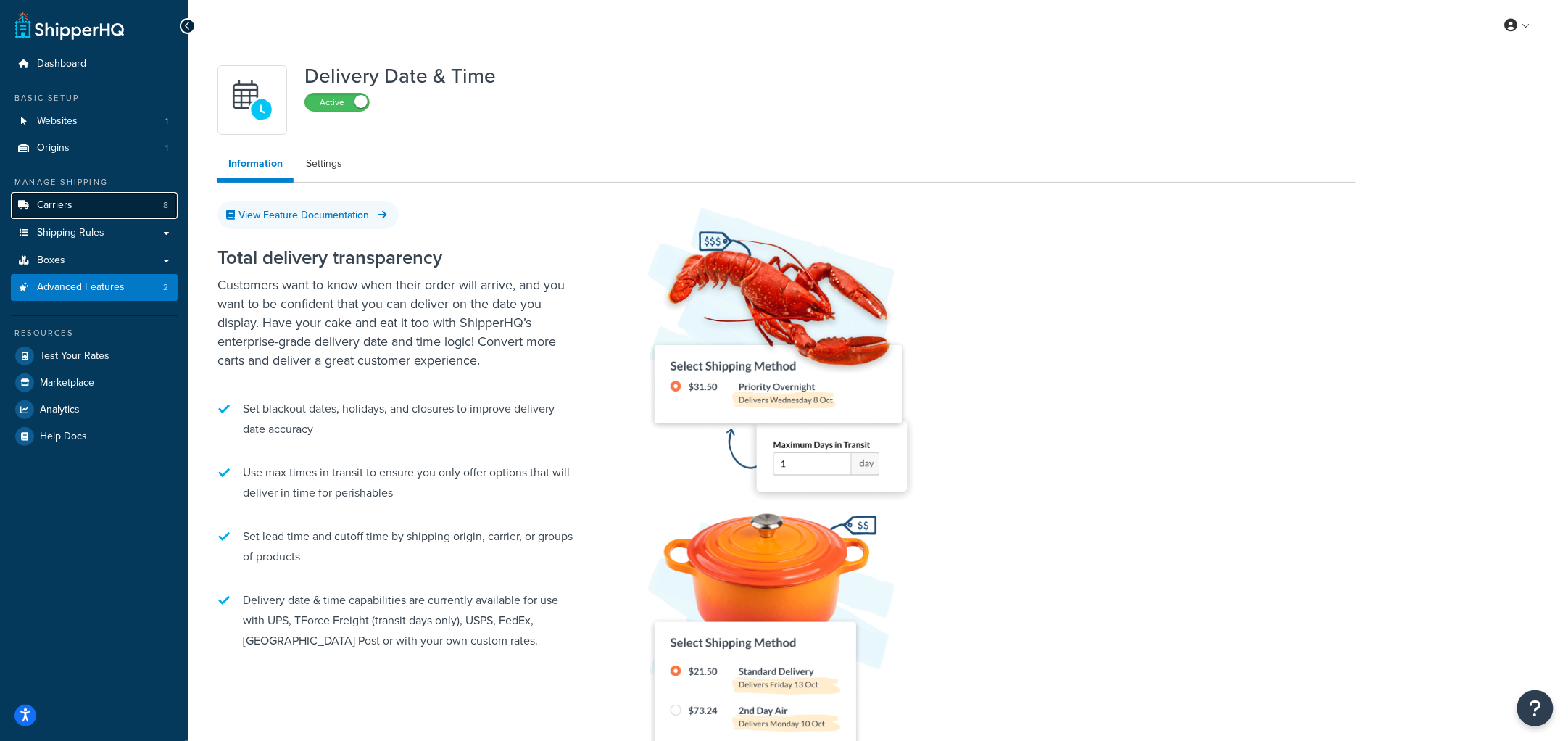
click at [81, 198] on link "Carriers 8" at bounding box center [94, 205] width 167 height 27
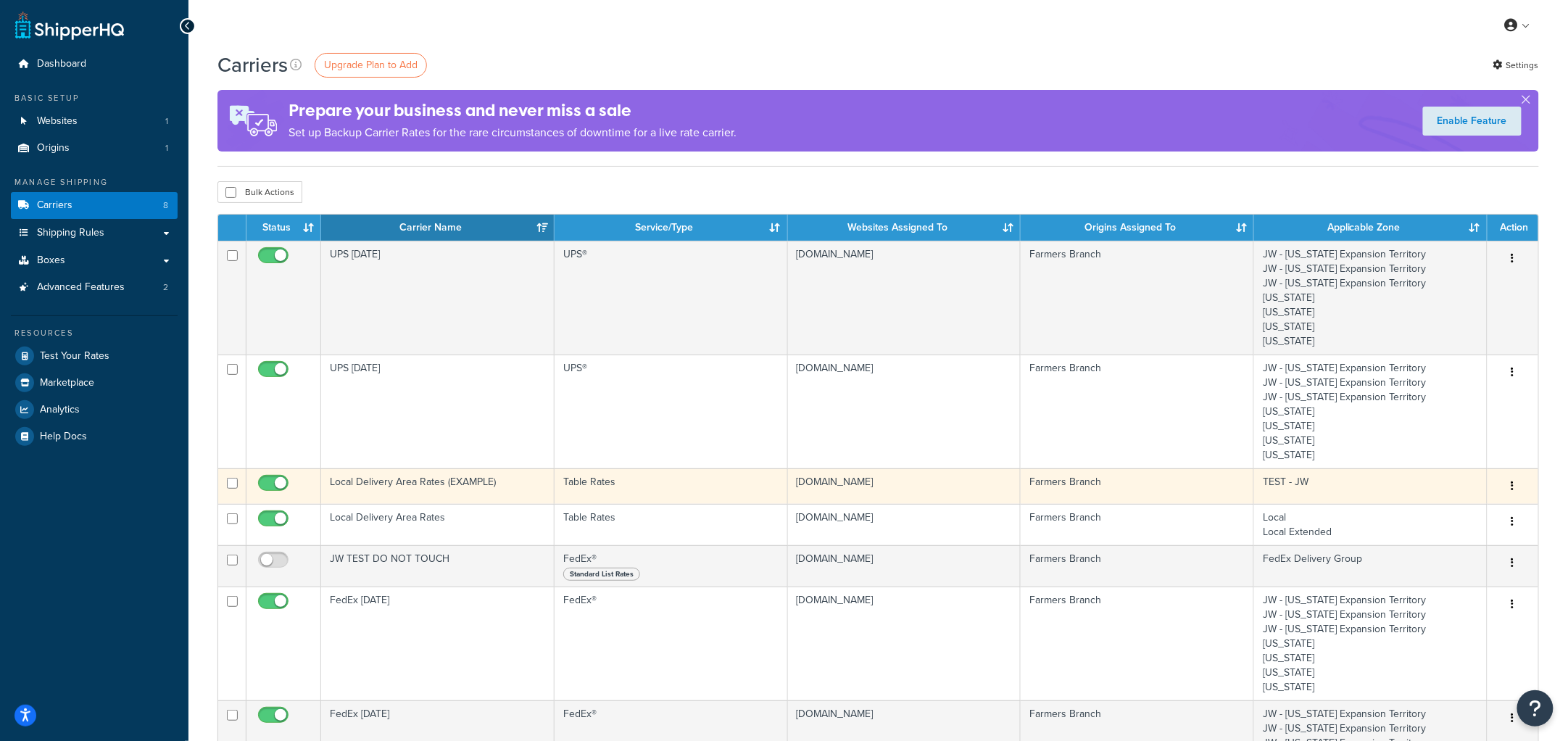
click at [393, 488] on td "Local Delivery Area Rates (EXAMPLE)" at bounding box center [437, 486] width 234 height 36
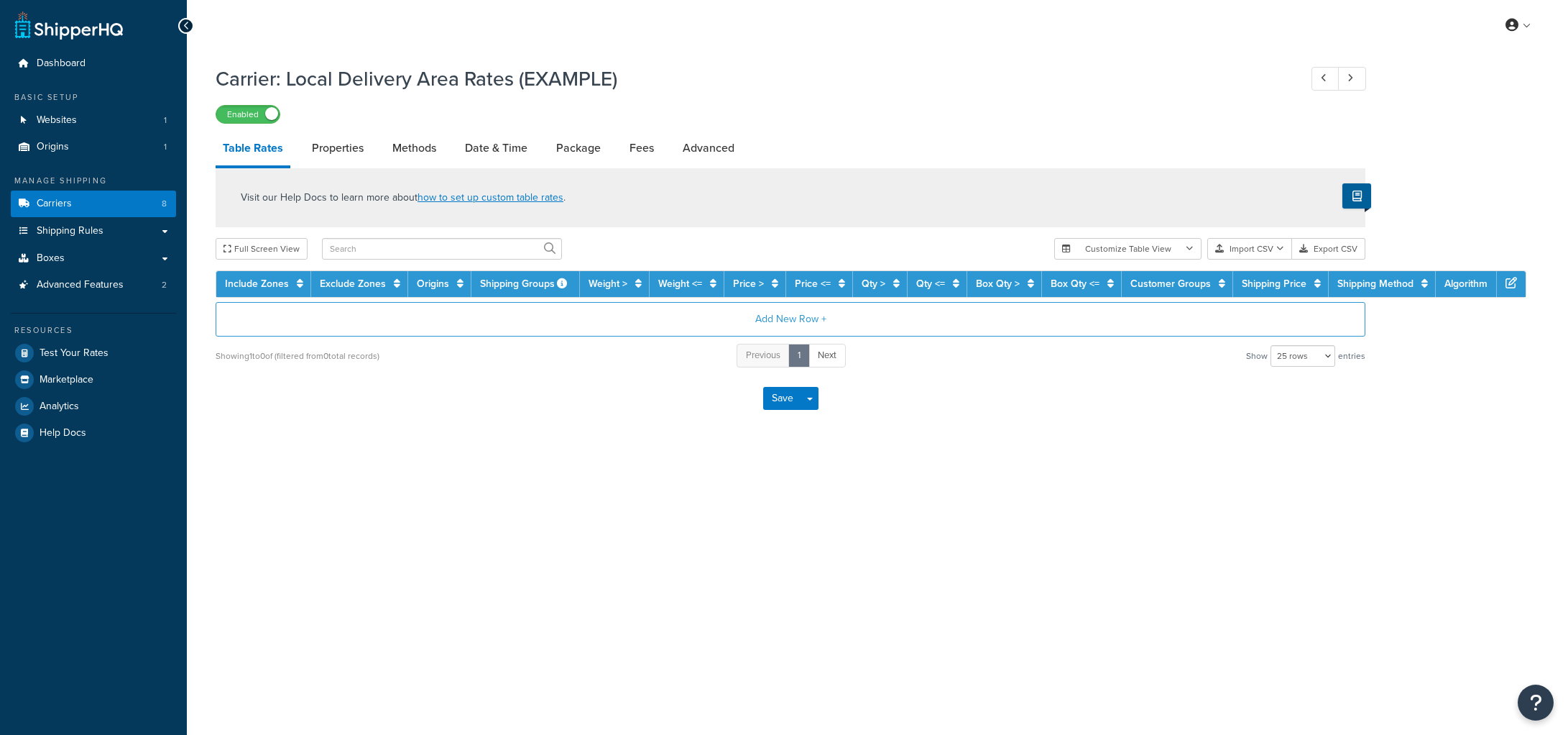
select select "25"
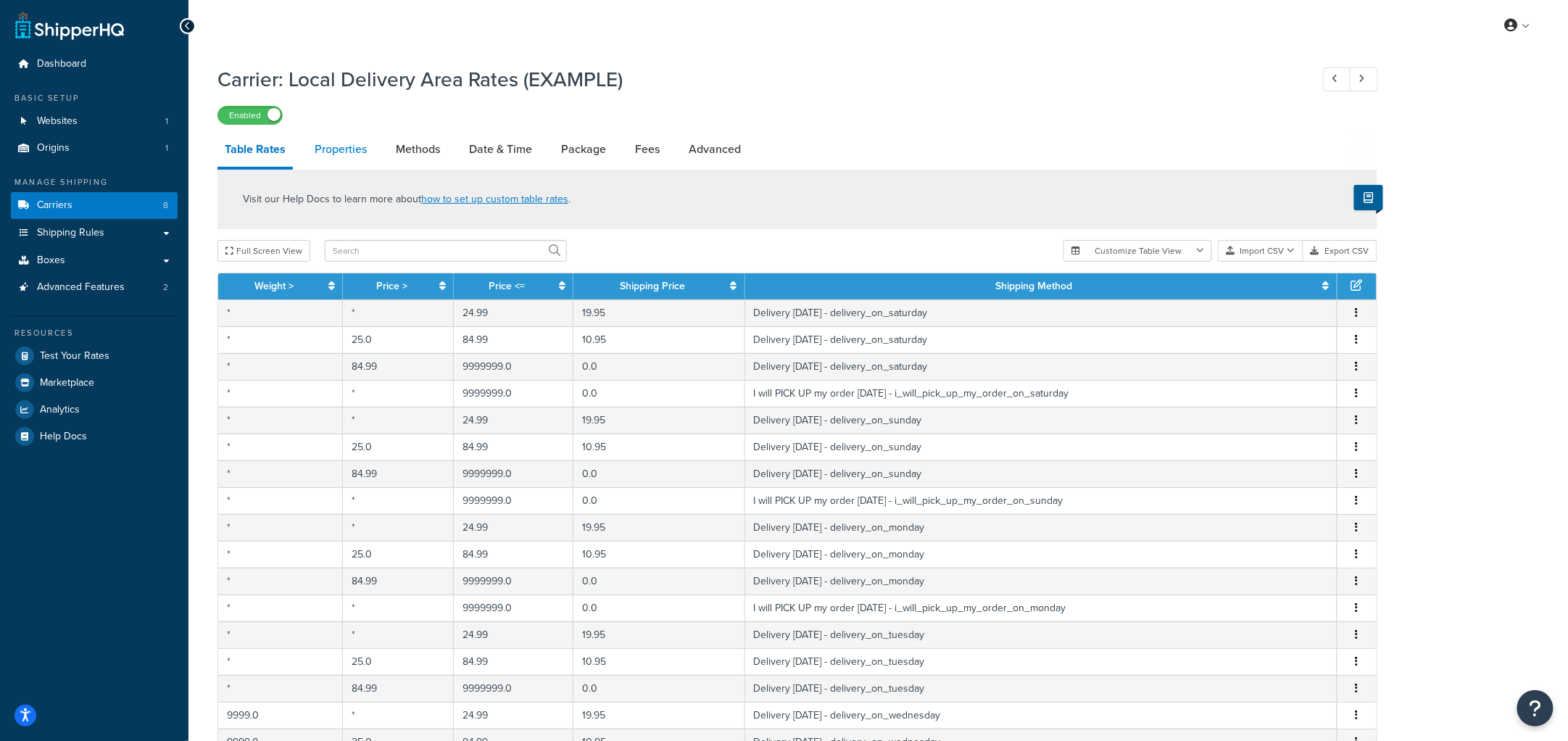
click at [327, 147] on link "Properties" at bounding box center [341, 149] width 67 height 35
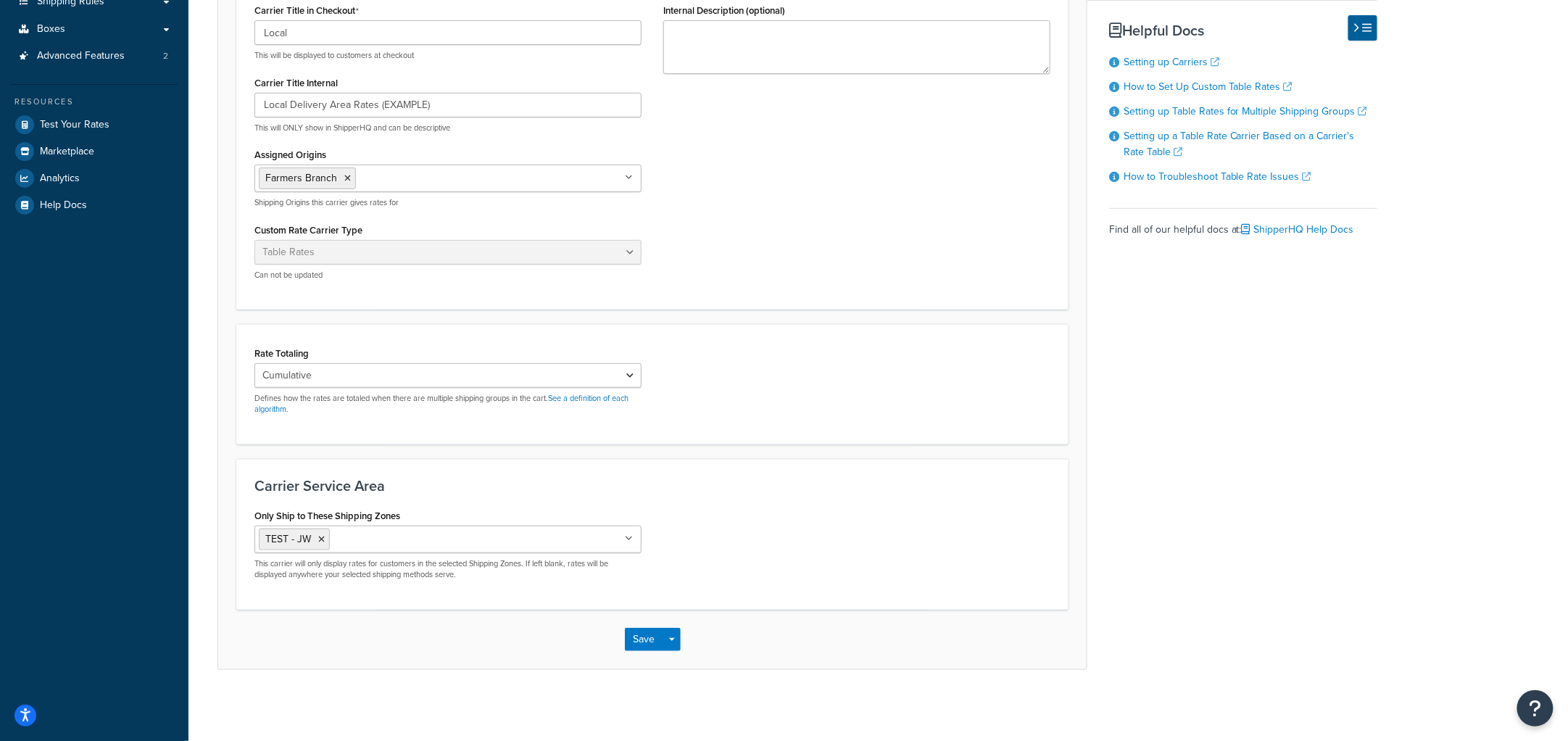
scroll to position [232, 0]
click at [353, 370] on select "Cumulative Highest Per Item Per SKU" at bounding box center [448, 374] width 387 height 24
click at [975, 325] on div "Rate Totaling Cumulative Highest Per Item Per SKU Defines how the rates are tot…" at bounding box center [653, 383] width 832 height 120
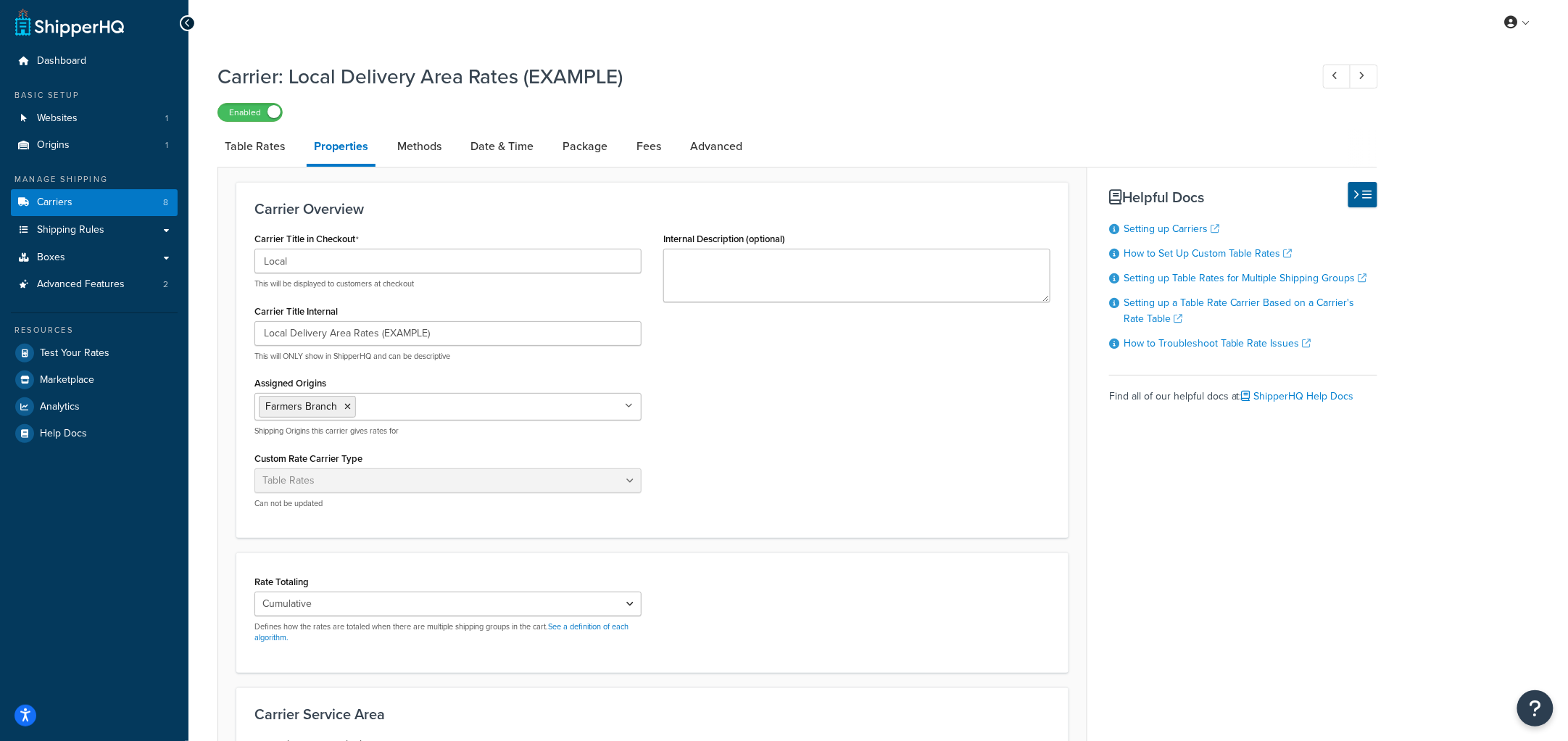
scroll to position [2, 0]
click at [420, 138] on link "Methods" at bounding box center [419, 148] width 59 height 35
select select "25"
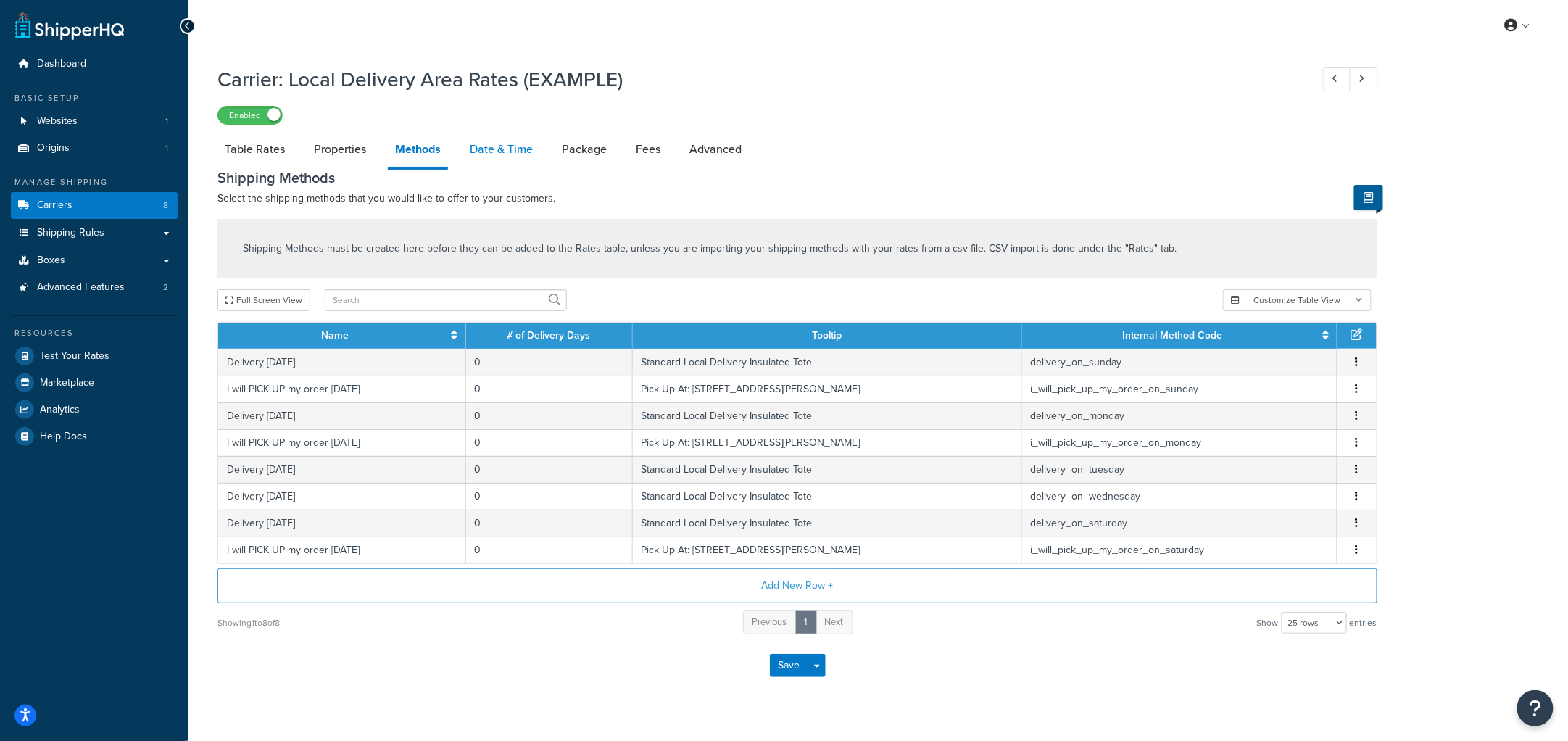
click at [529, 147] on link "Date & Time" at bounding box center [501, 149] width 78 height 35
select select "yMd"
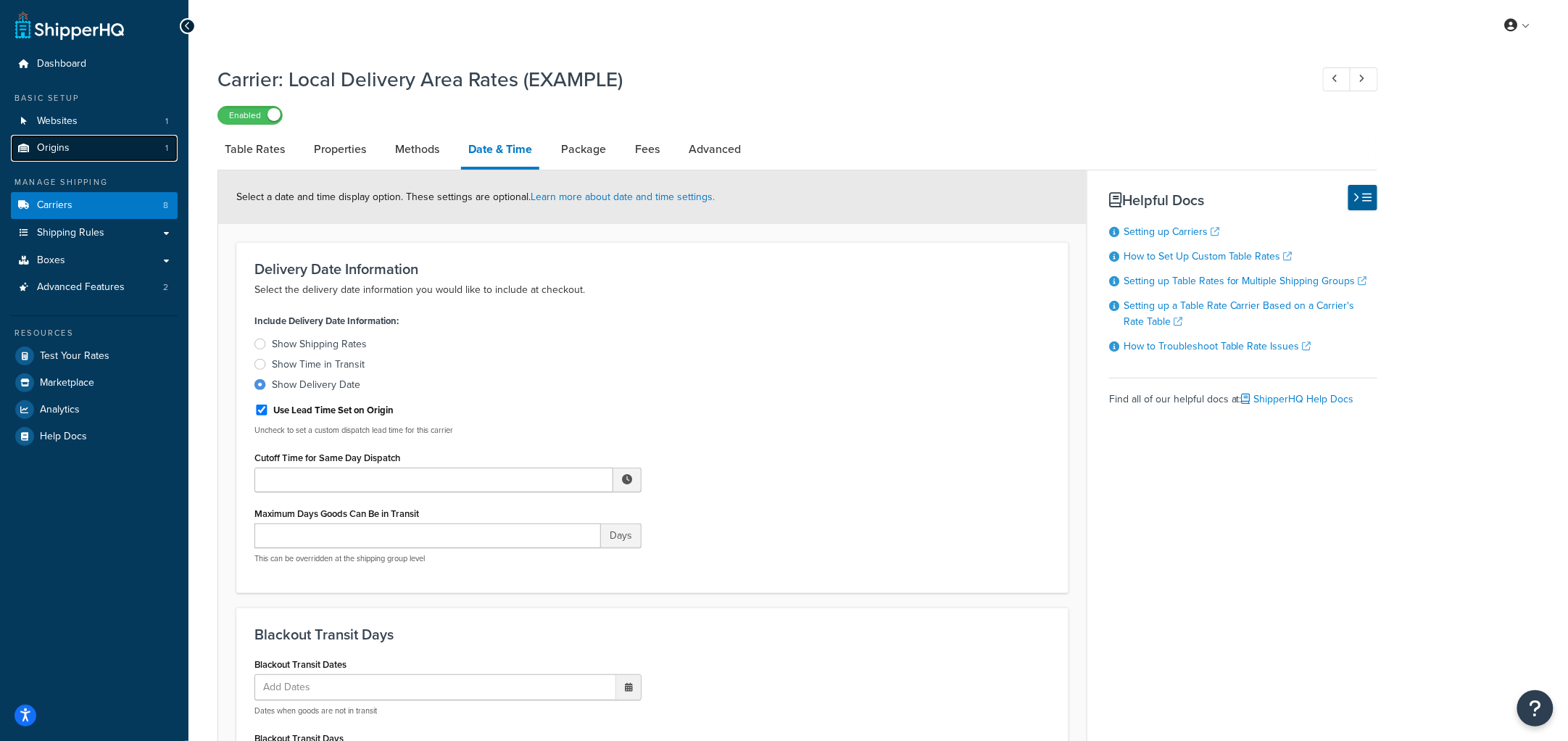
click at [86, 153] on link "Origins 1" at bounding box center [94, 148] width 167 height 27
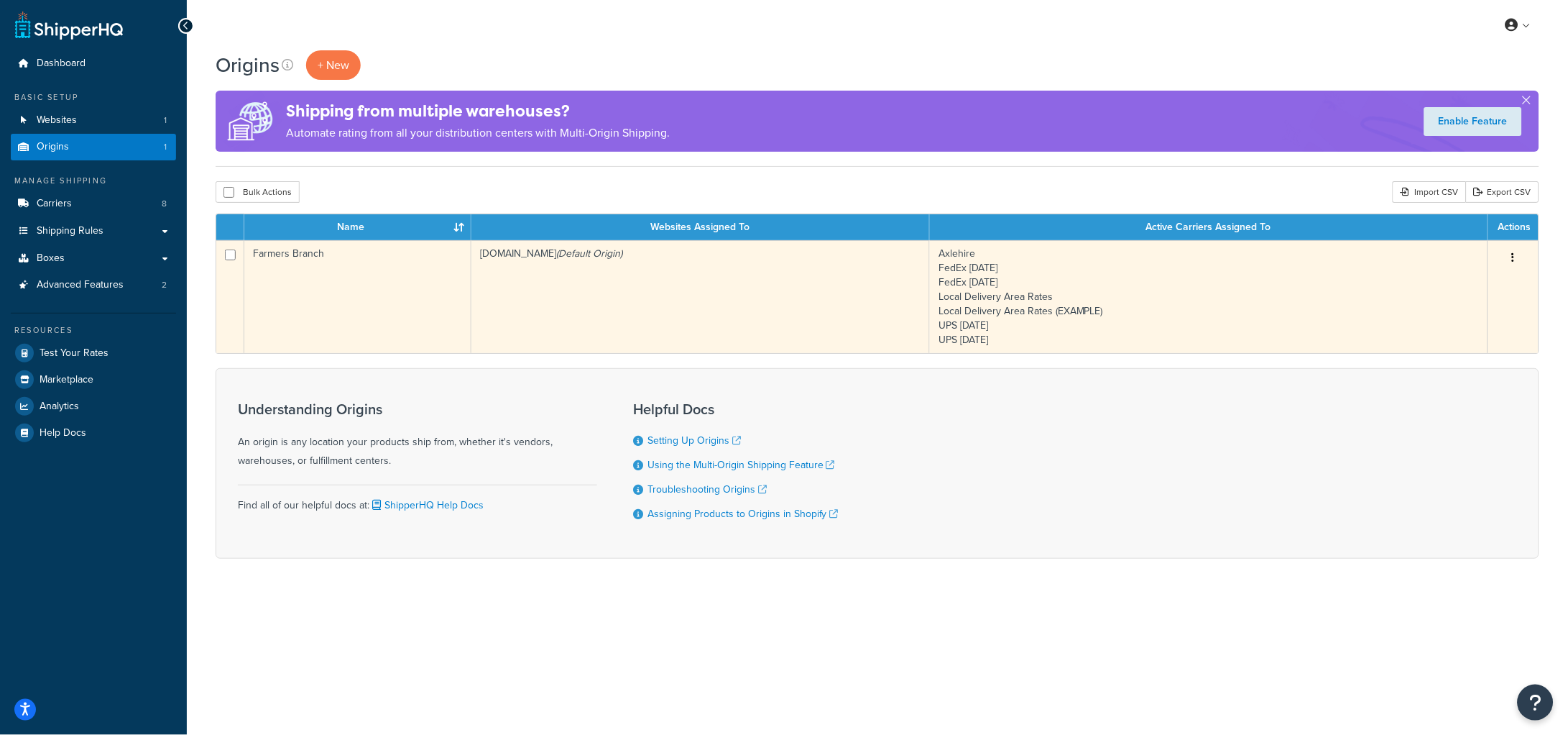
click at [510, 272] on td "[DOMAIN_NAME] (Default Origin)" at bounding box center [701, 297] width 459 height 113
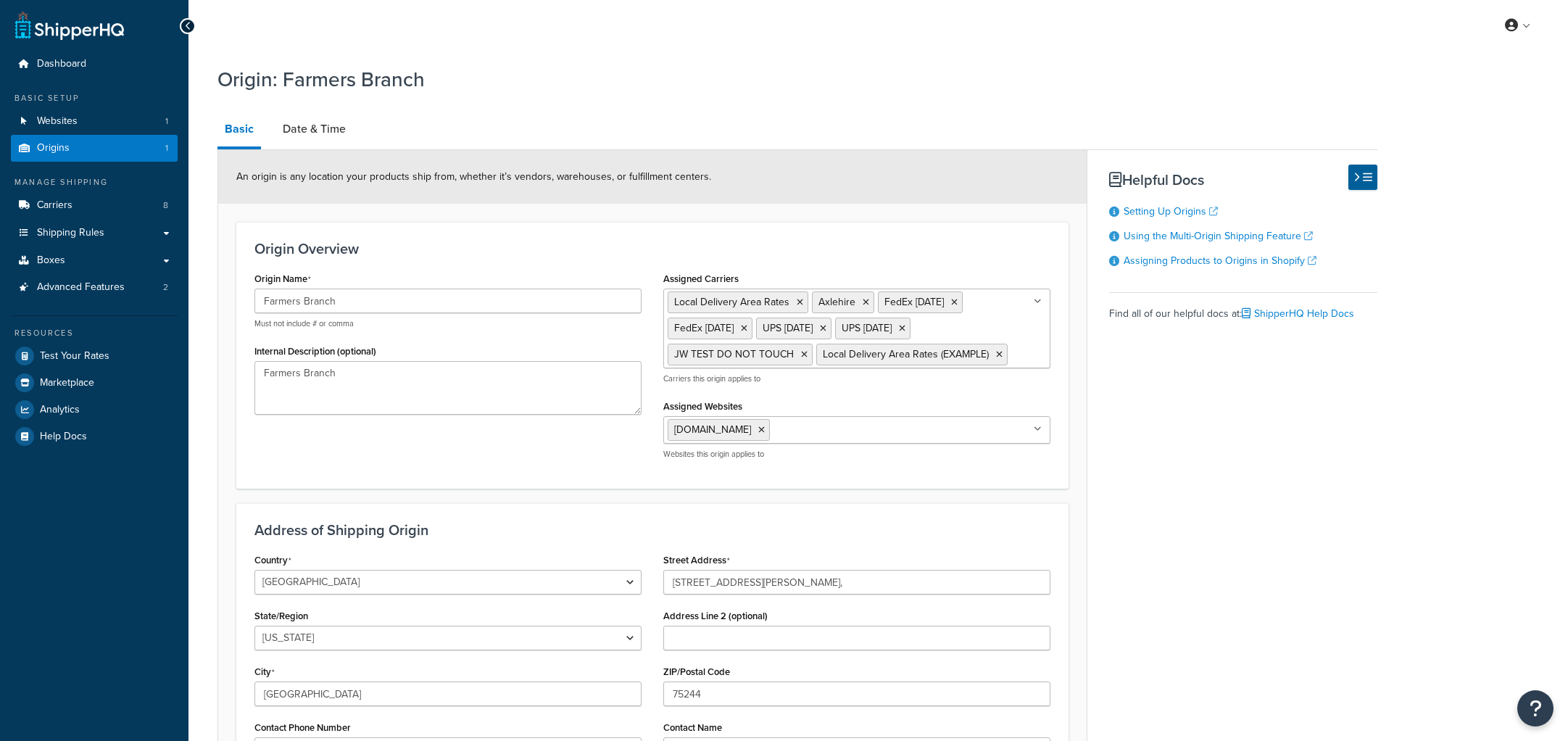
select select "43"
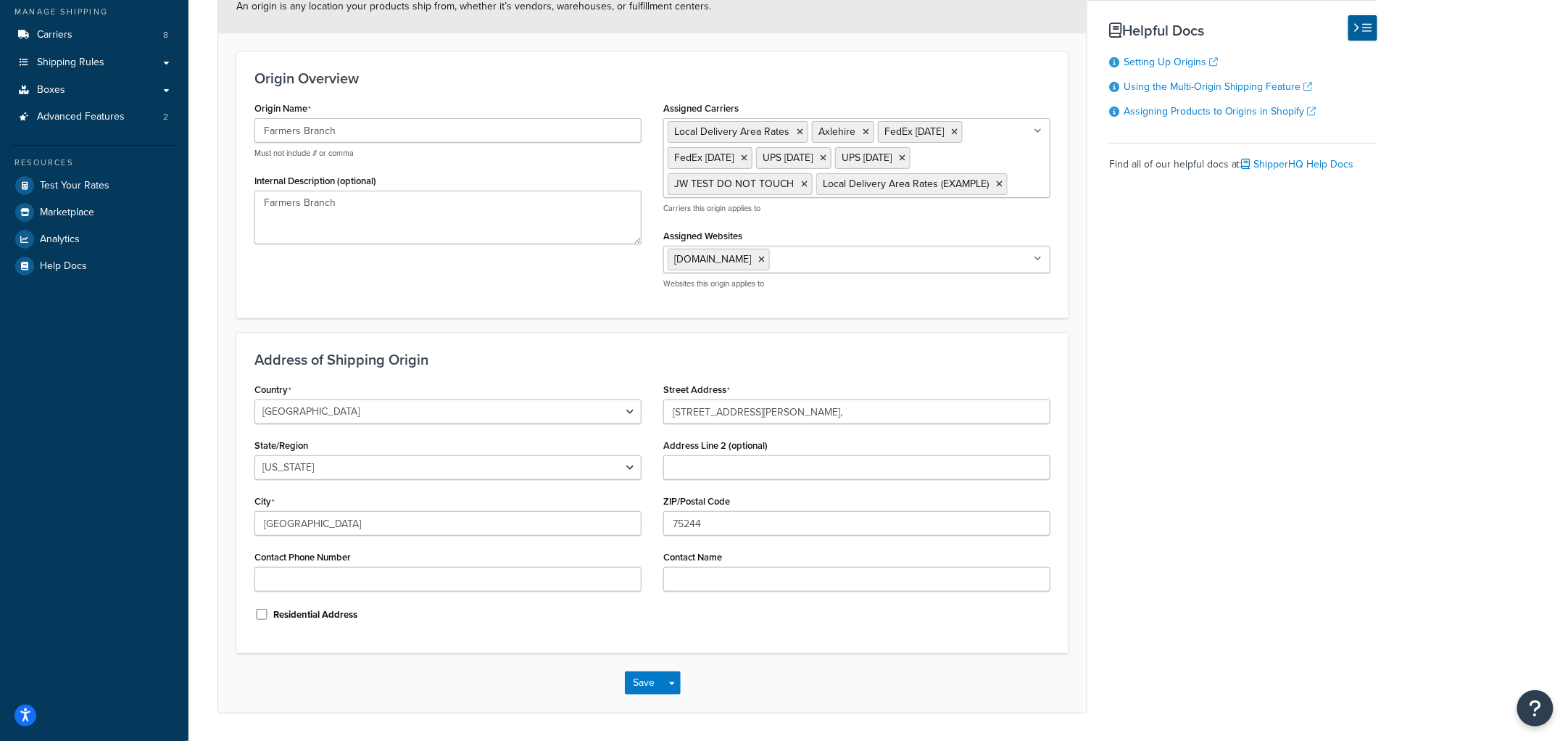
scroll to position [171, 0]
click at [1038, 168] on ul "Local Delivery Area Rates Axlehire FedEx Monday FedEx Tuesday UPS Monday UPS Tu…" at bounding box center [857, 157] width 387 height 80
click at [1179, 274] on div "Basic Date & Time An origin is any location your products ship from, whether it…" at bounding box center [797, 326] width 1160 height 772
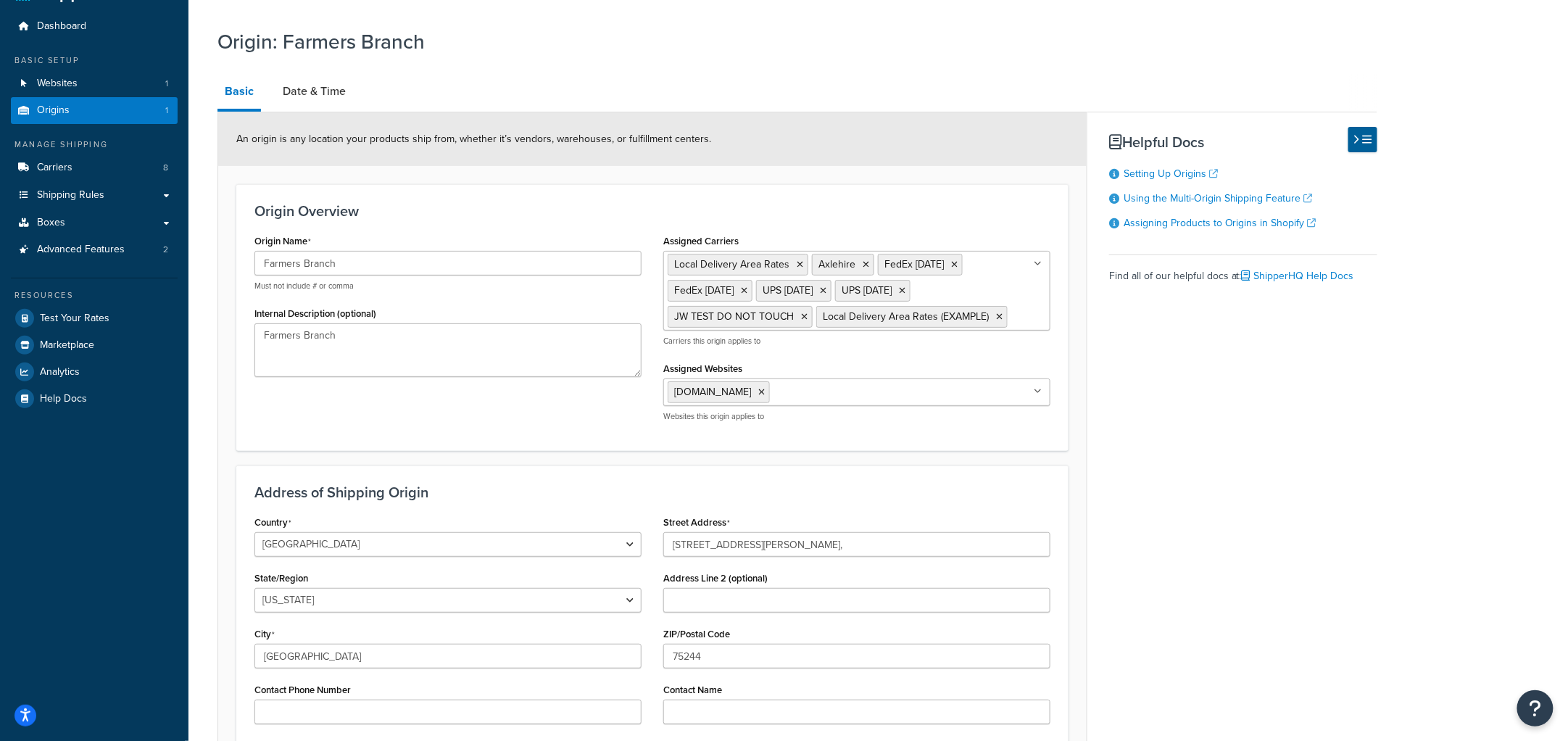
scroll to position [0, 0]
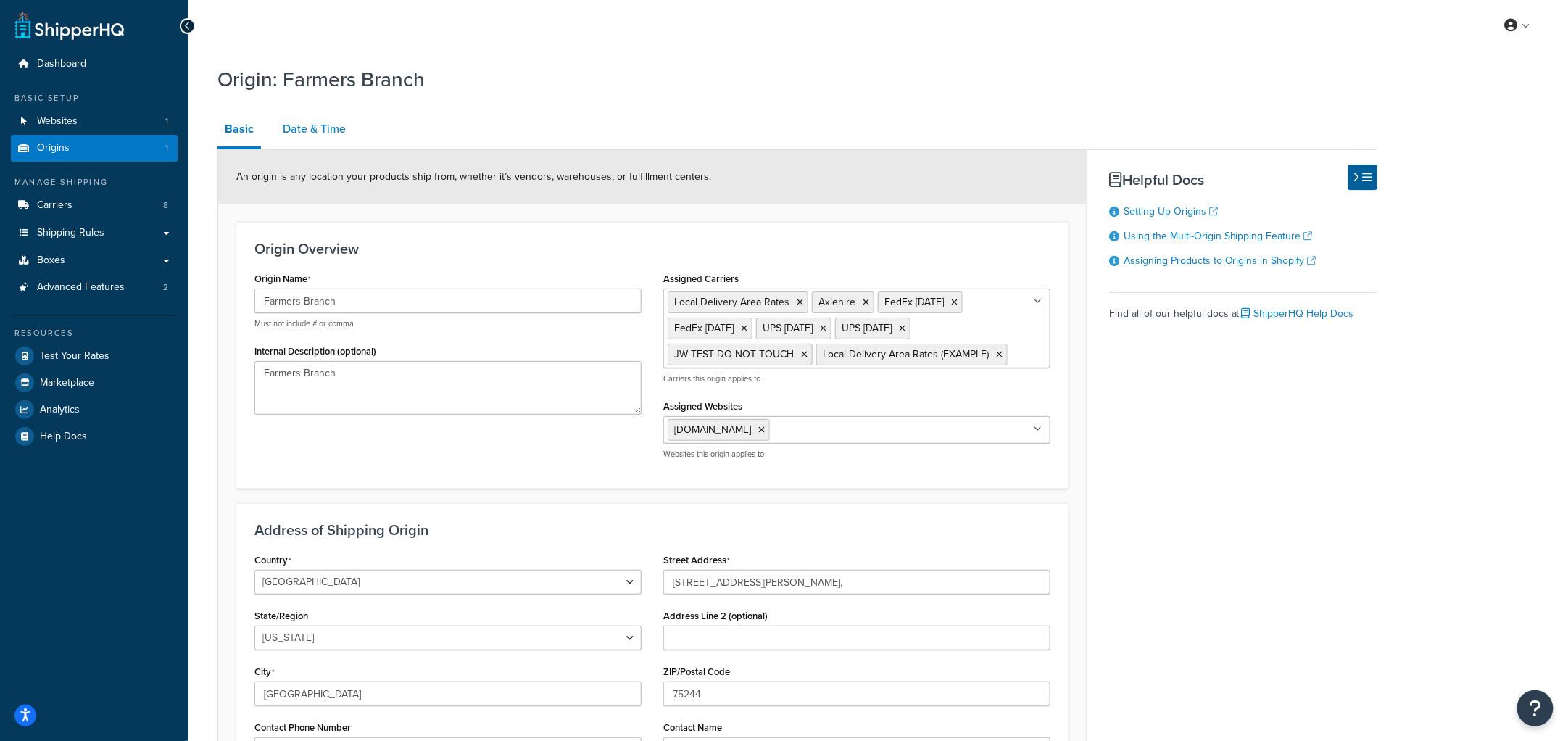
click at [285, 125] on link "Date & Time" at bounding box center [314, 129] width 78 height 35
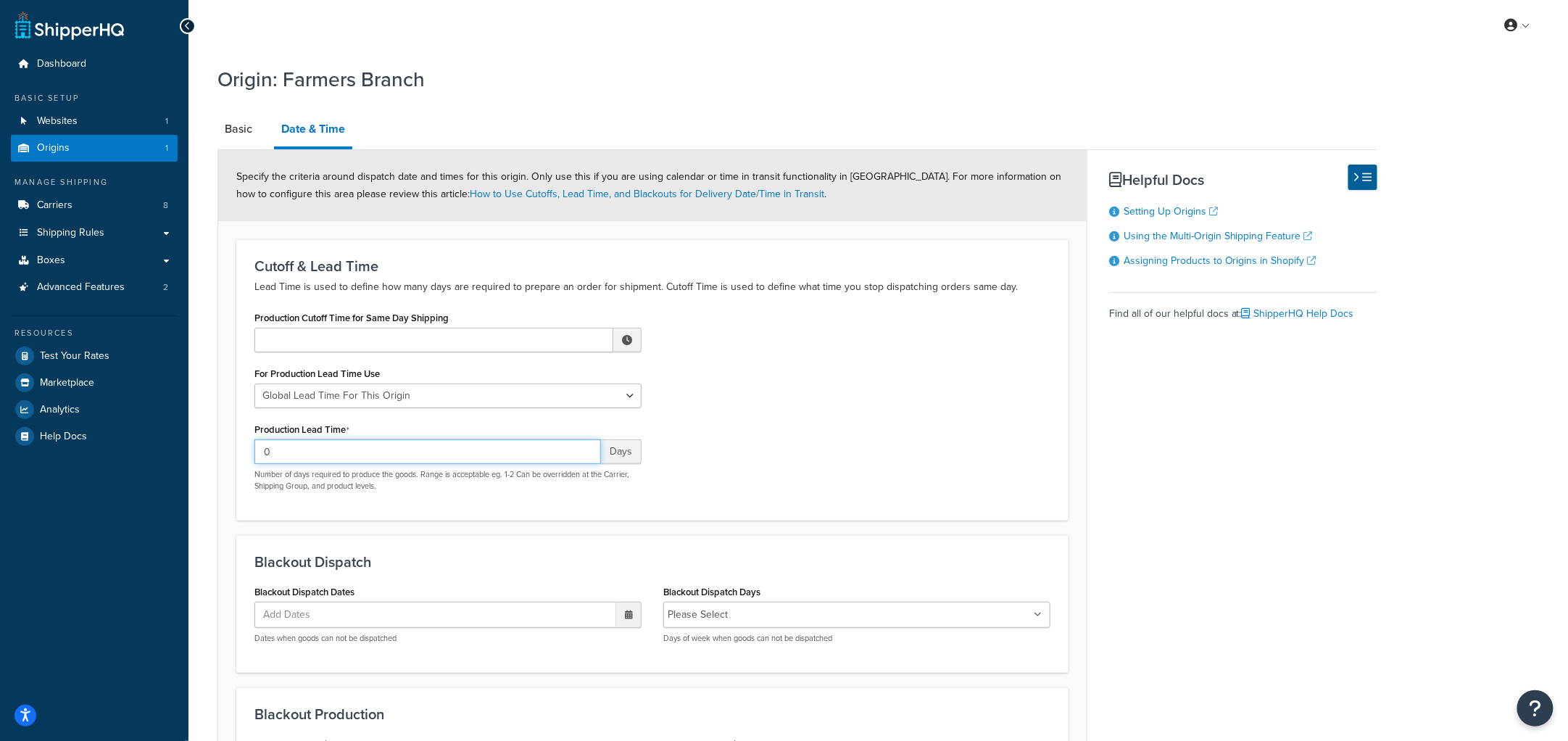
drag, startPoint x: 282, startPoint y: 449, endPoint x: 214, endPoint y: 447, distance: 68.0
click at [214, 447] on div "Origin: Farmers Branch Basic Date & Time Specify the criteria around dispatch d…" at bounding box center [879, 490] width 1380 height 864
type input "1"
click at [805, 379] on div "Production Cutoff Time for Same Day Shipping ▲ 12 ▼ : ▲ 00 ▼ ▲ AM ▼ For Product…" at bounding box center [652, 405] width 818 height 195
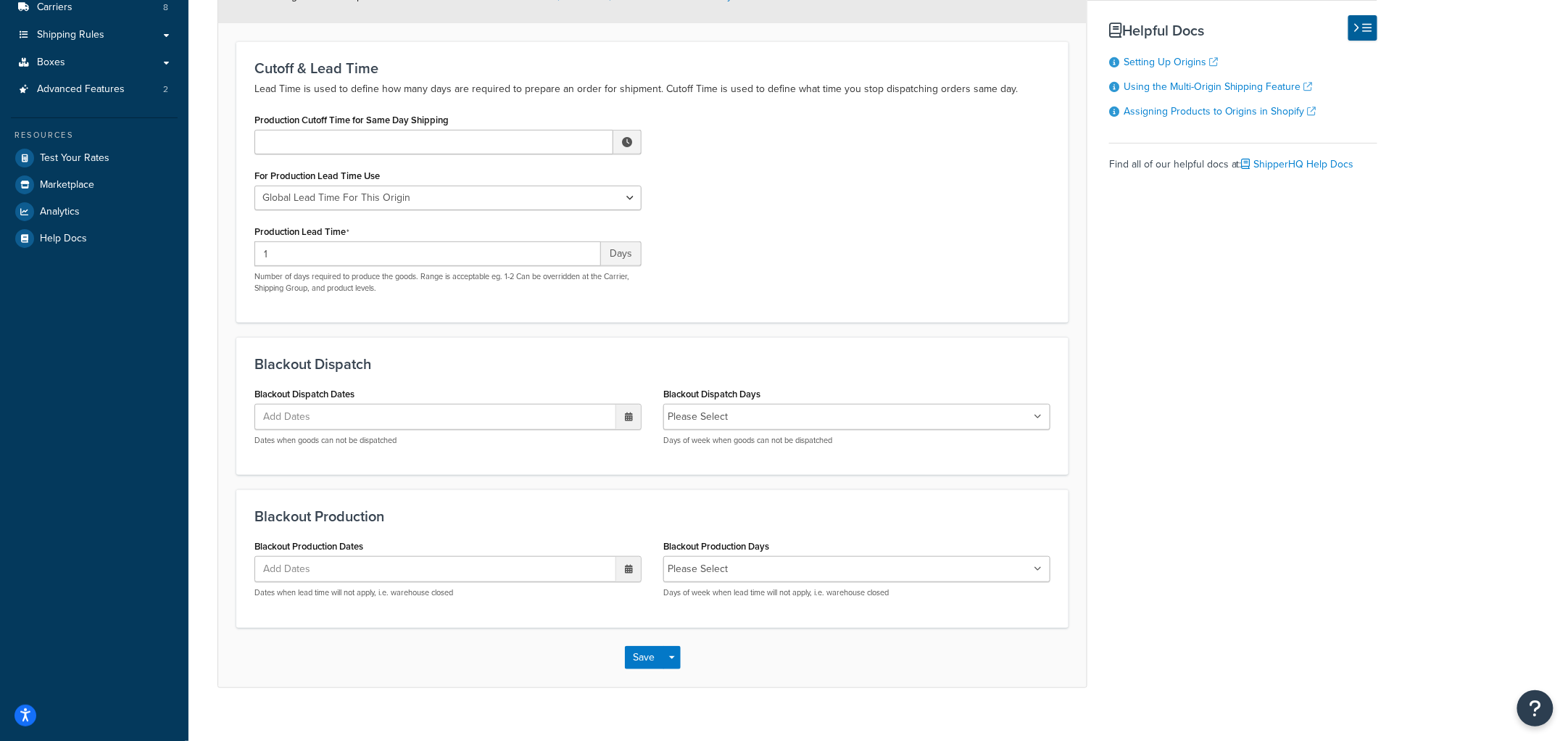
scroll to position [216, 0]
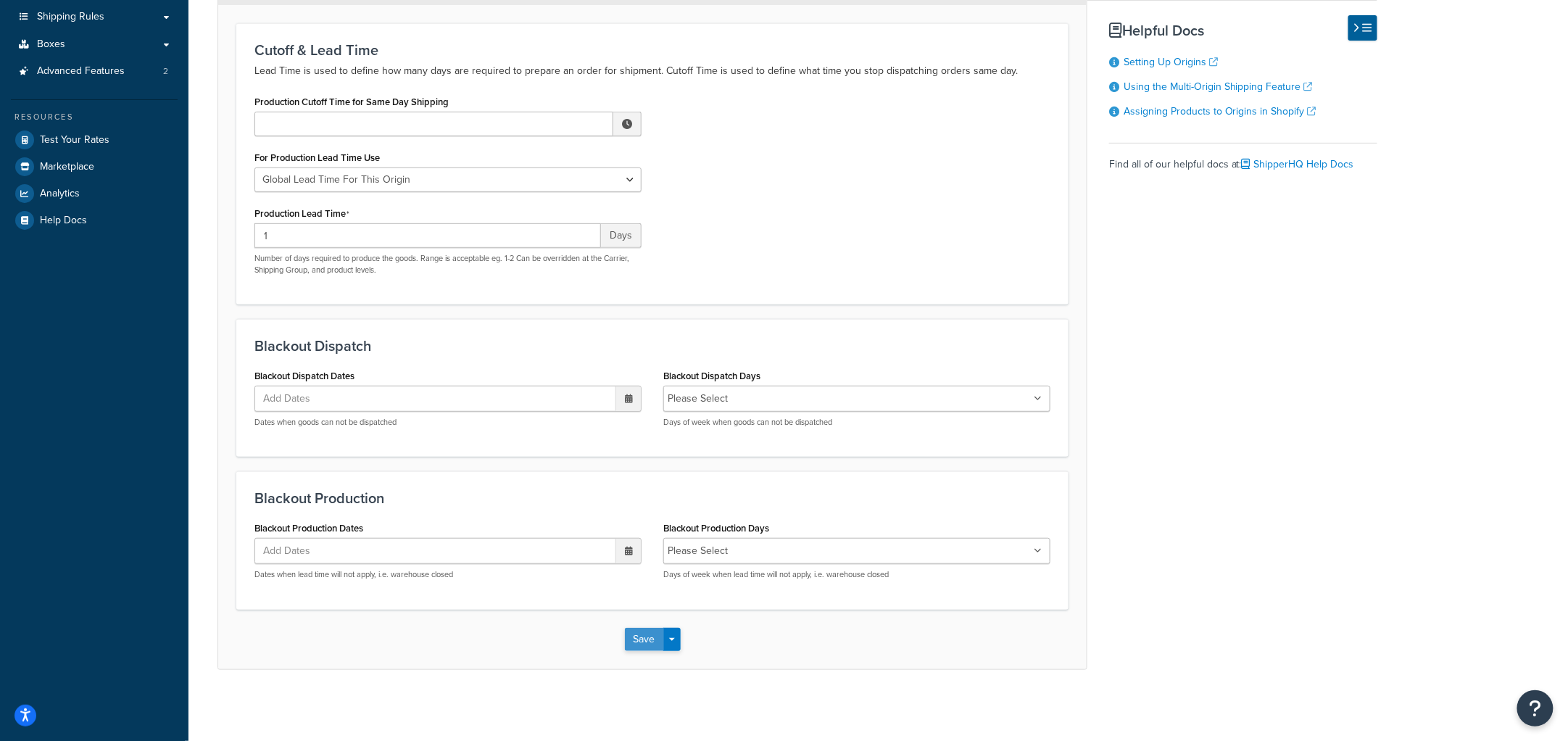
click at [638, 640] on button "Save" at bounding box center [644, 639] width 39 height 23
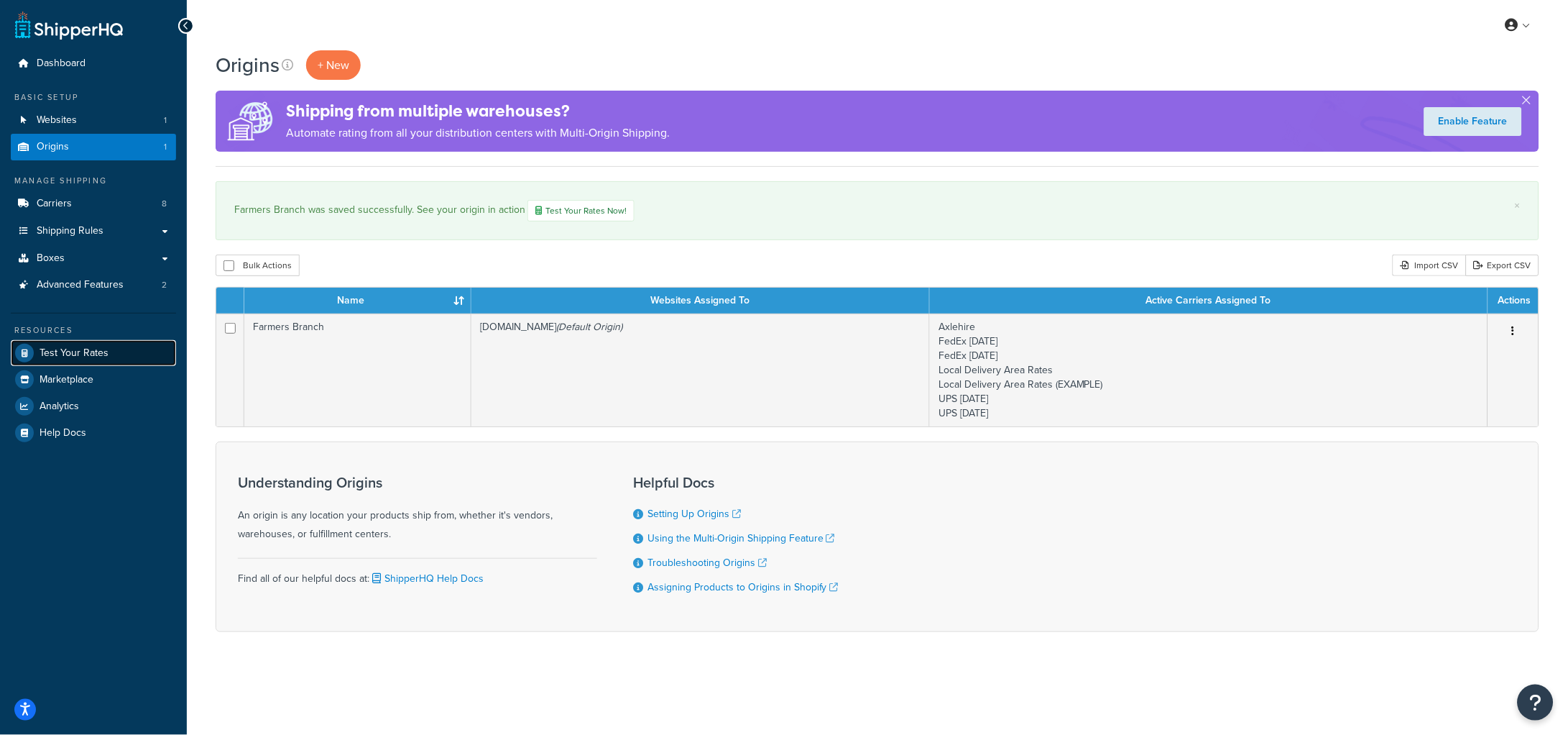
click at [78, 358] on span "Test Your Rates" at bounding box center [73, 353] width 69 height 12
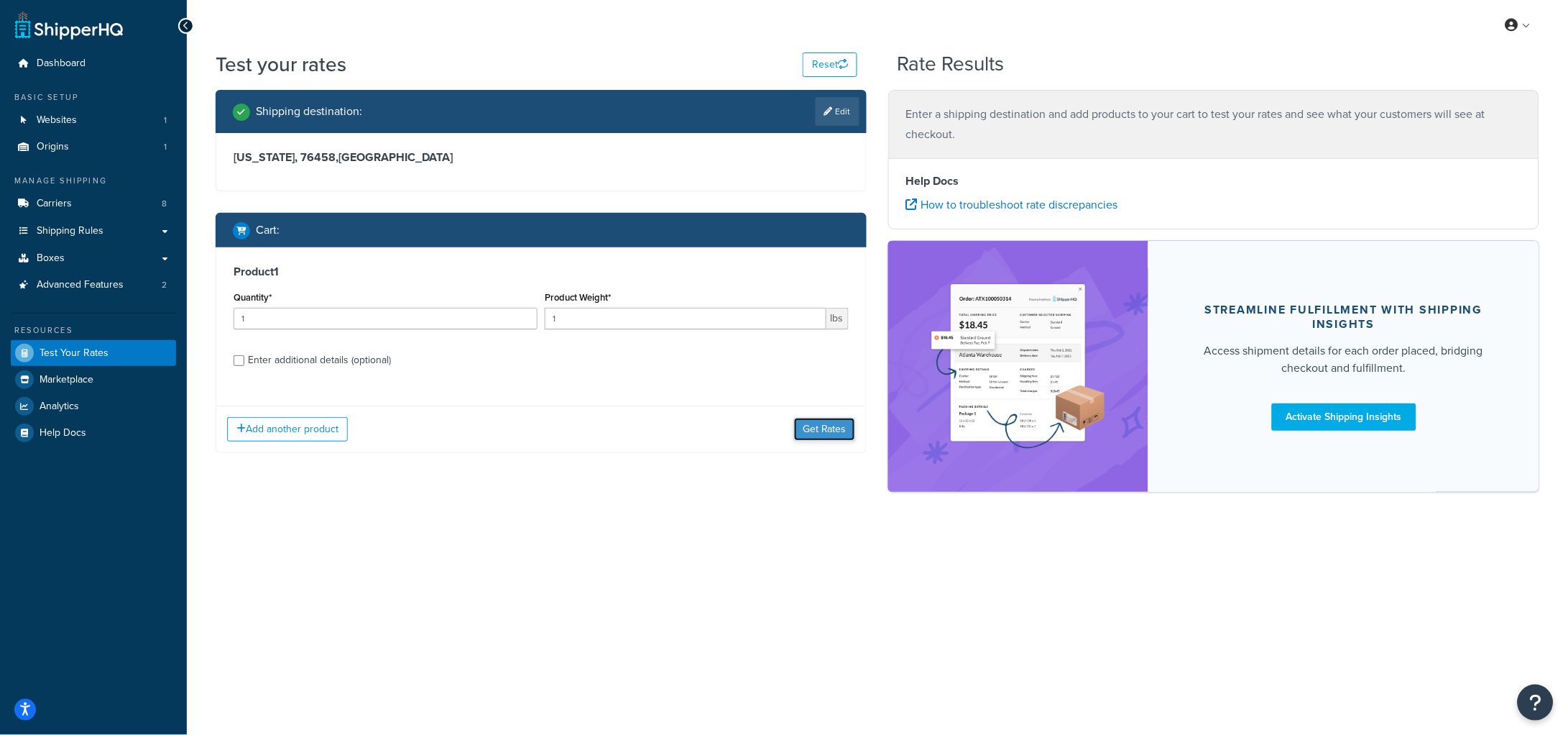
click at [818, 435] on button "Get Rates" at bounding box center [824, 429] width 61 height 23
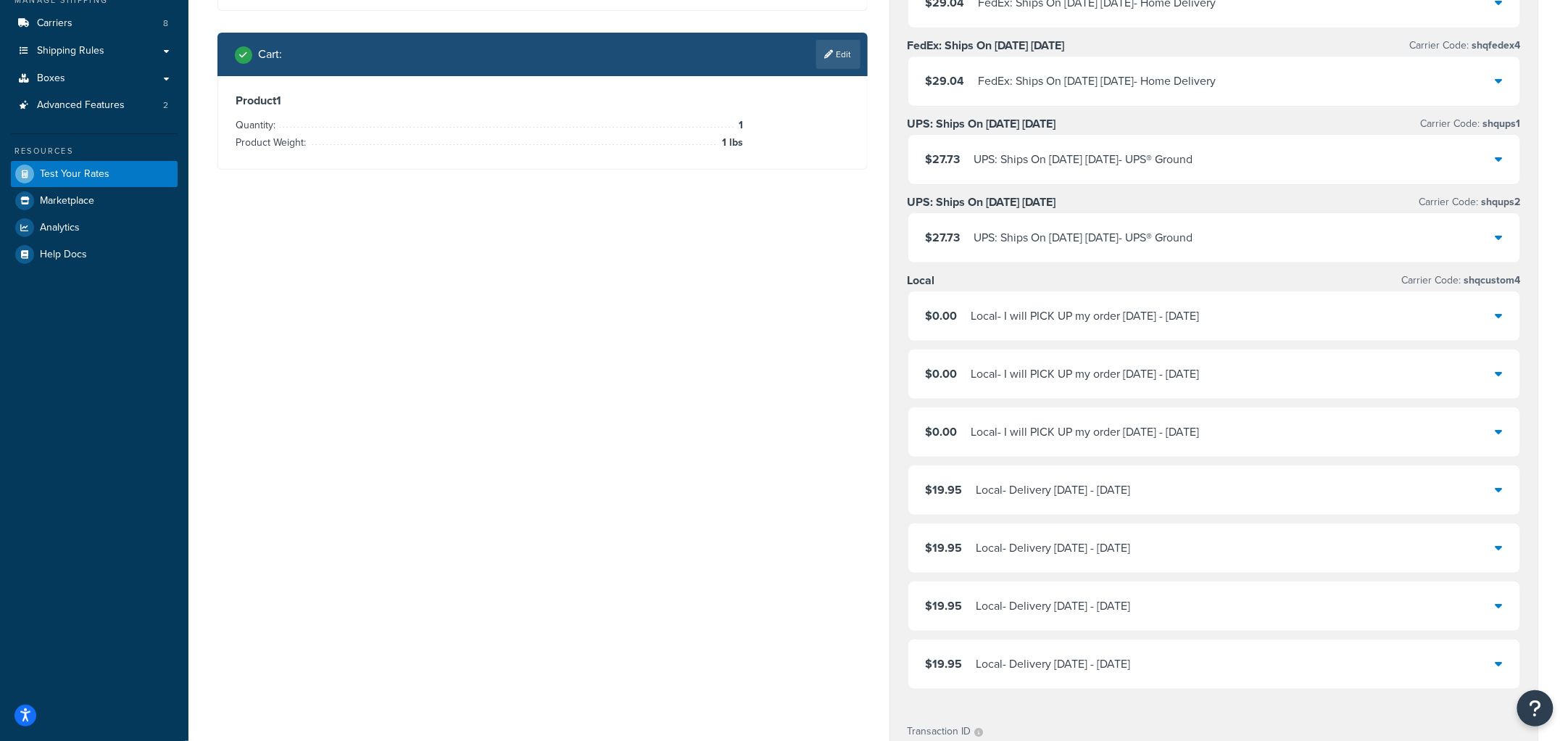
scroll to position [183, 0]
click at [567, 370] on div "Shipping destination : Edit Texas, 76458 , United States Cart : Edit Product 1 …" at bounding box center [879, 518] width 1344 height 1221
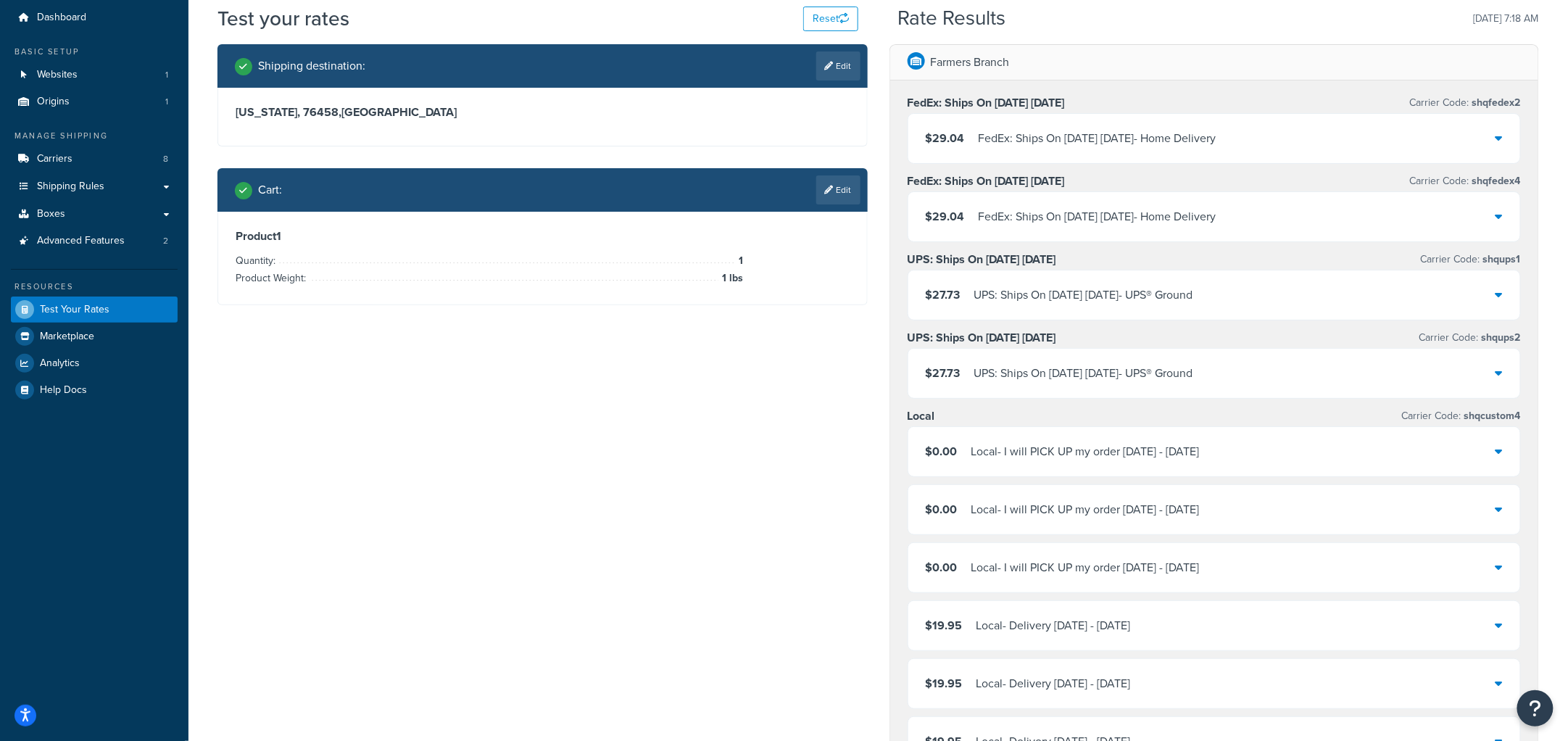
scroll to position [0, 0]
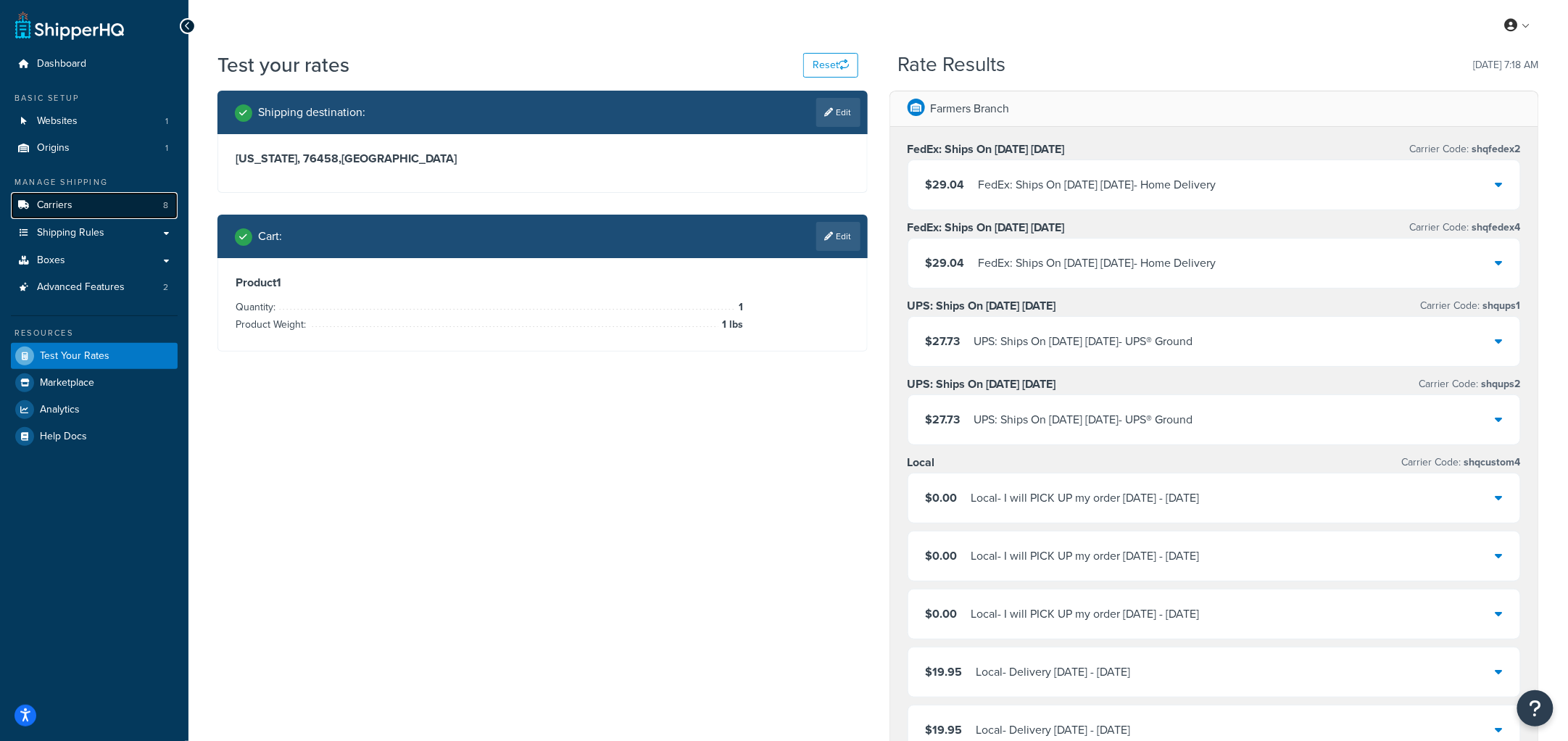
click at [59, 211] on link "Carriers 8" at bounding box center [94, 205] width 167 height 27
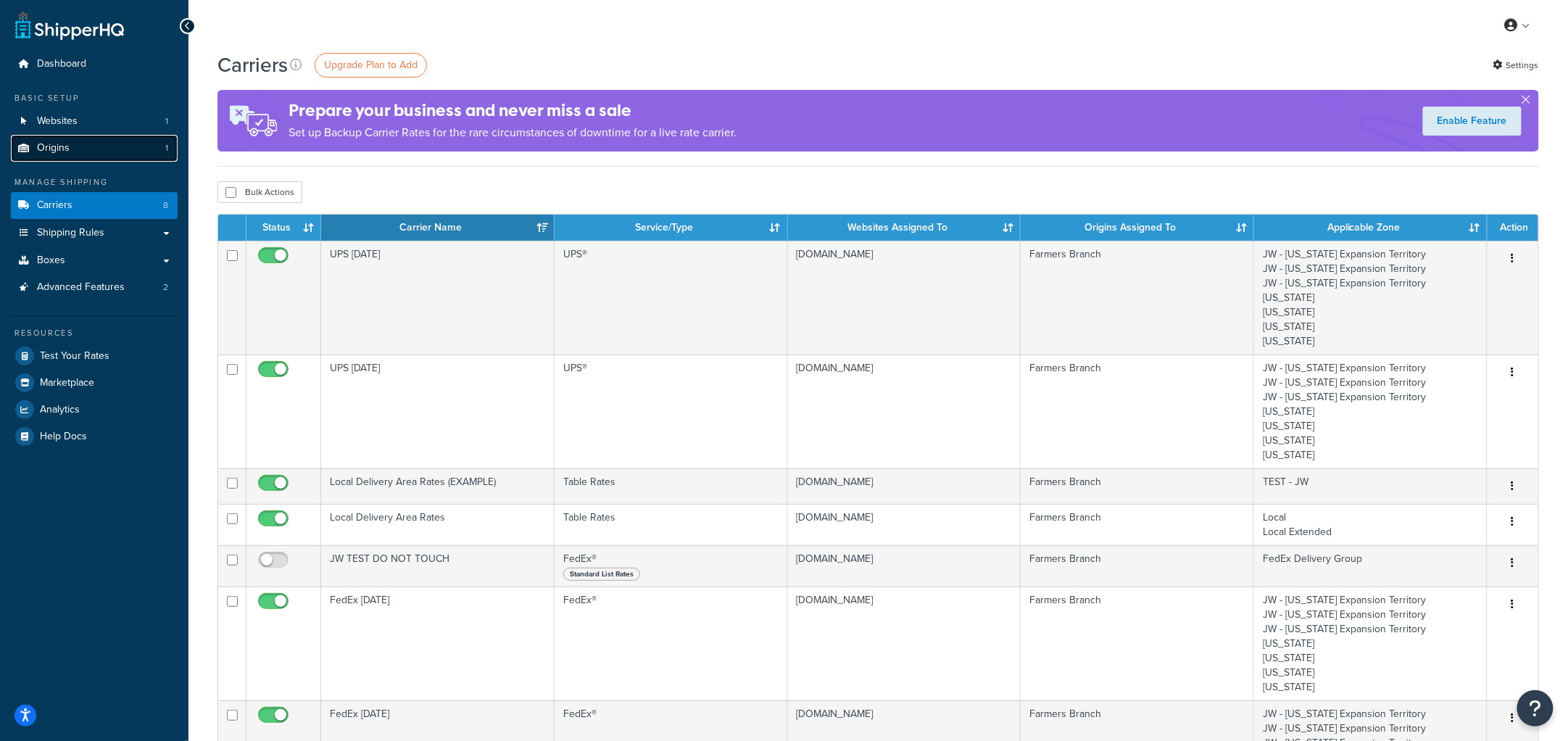
click at [68, 149] on span "Origins" at bounding box center [53, 148] width 33 height 12
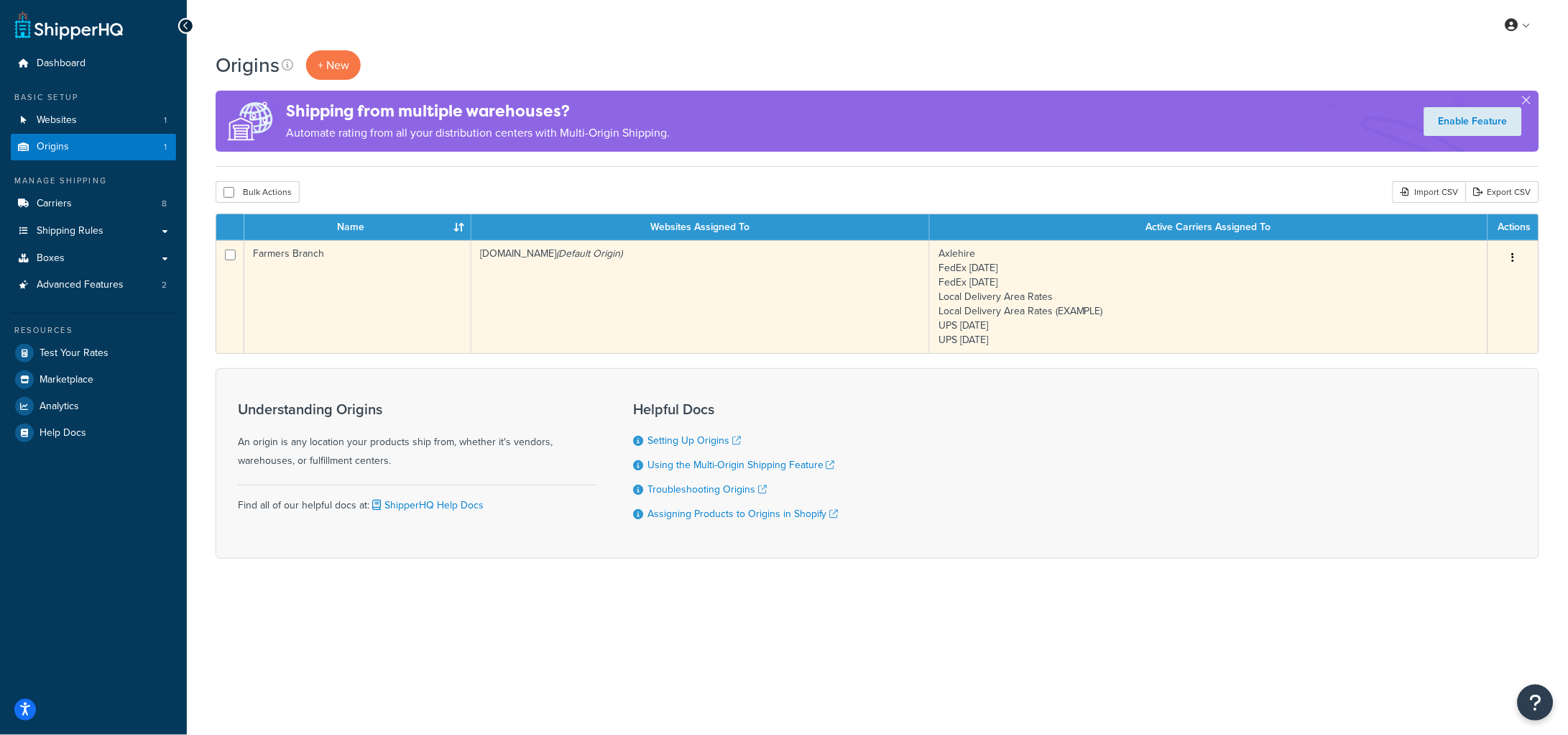
click at [698, 321] on td "[DOMAIN_NAME] (Default Origin)" at bounding box center [701, 297] width 459 height 113
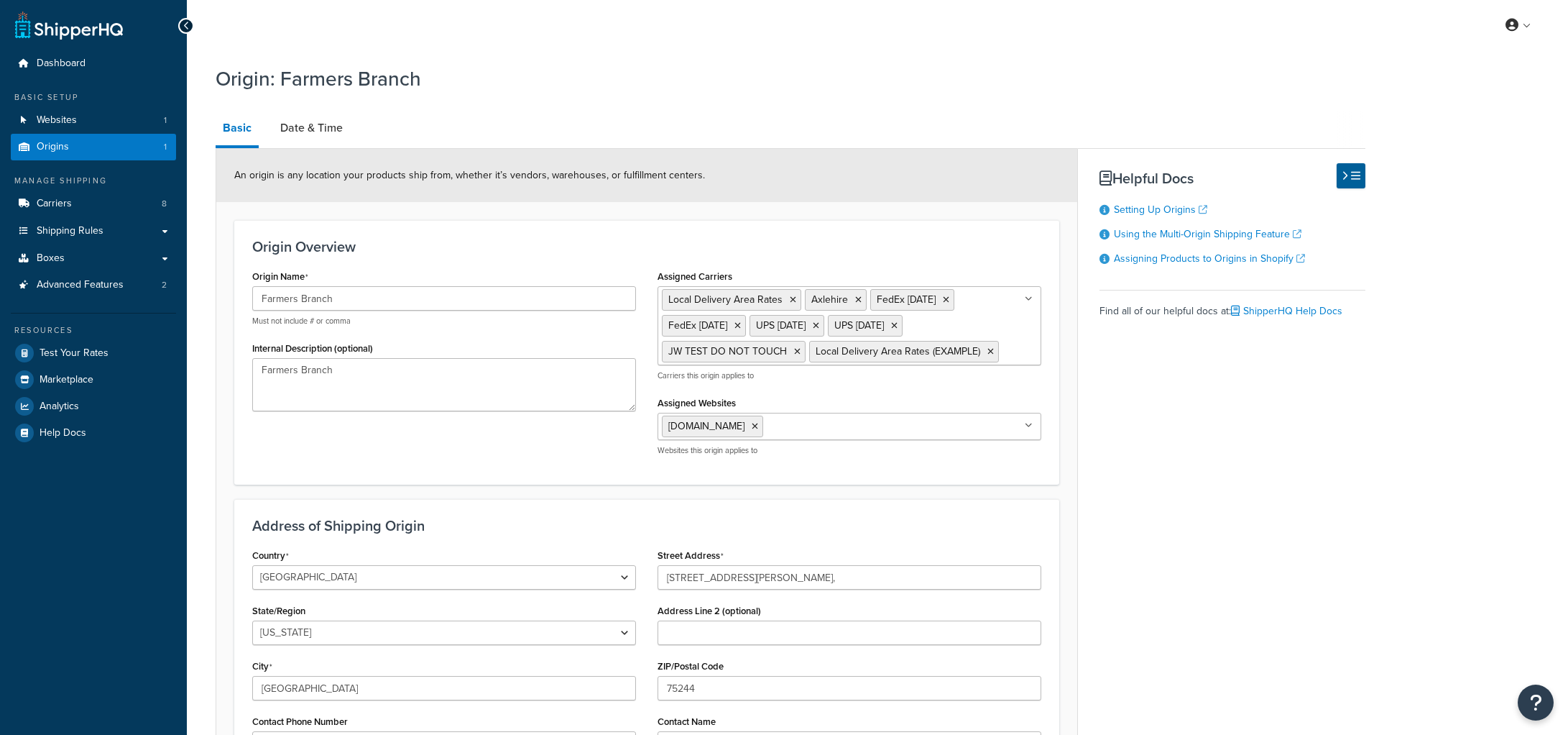
select select "43"
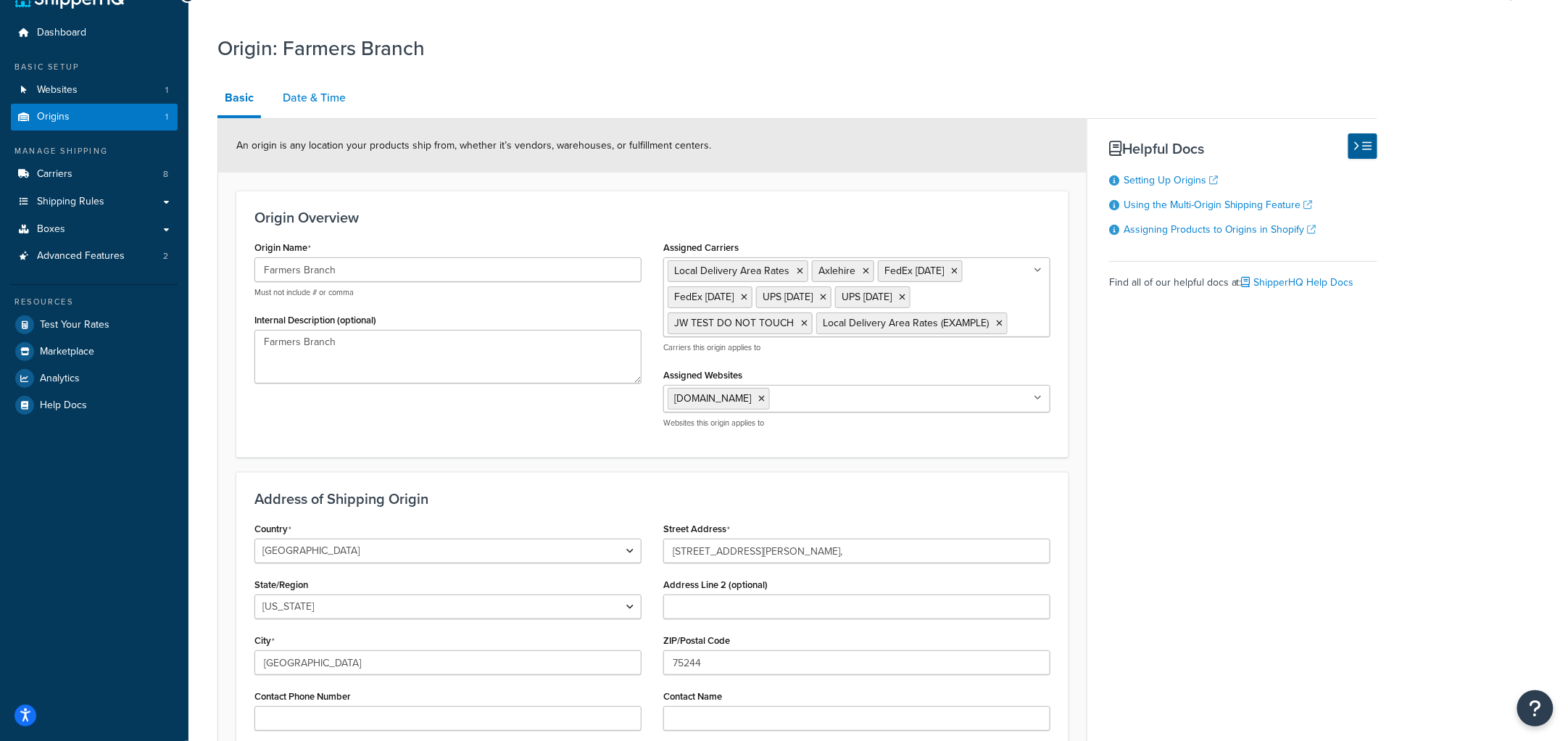
scroll to position [30, 0]
click at [325, 98] on link "Date & Time" at bounding box center [314, 99] width 78 height 35
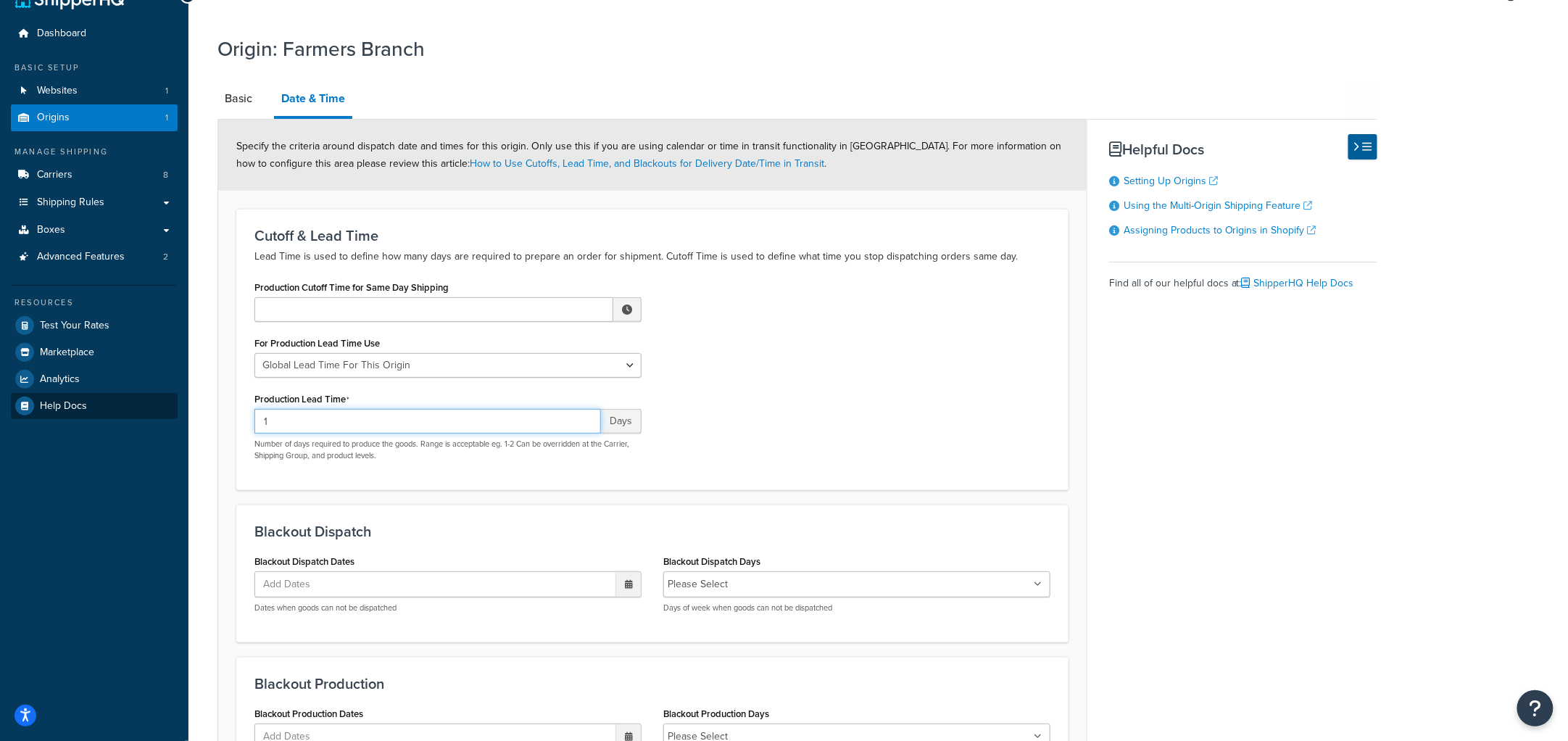
drag, startPoint x: 312, startPoint y: 414, endPoint x: 105, endPoint y: 409, distance: 207.1
click at [107, 409] on div "Dashboard Basic Setup Websites 1 Origins 1 Manage Shipping Carriers 8 Shipping …" at bounding box center [784, 449] width 1568 height 959
type input "0"
click at [847, 394] on div "Production Cutoff Time for Same Day Shipping ▲ 12 ▼ : ▲ 00 ▼ ▲ AM ▼ For Product…" at bounding box center [652, 374] width 818 height 195
click at [476, 311] on input "Production Cutoff Time for Same Day Shipping" at bounding box center [434, 310] width 359 height 24
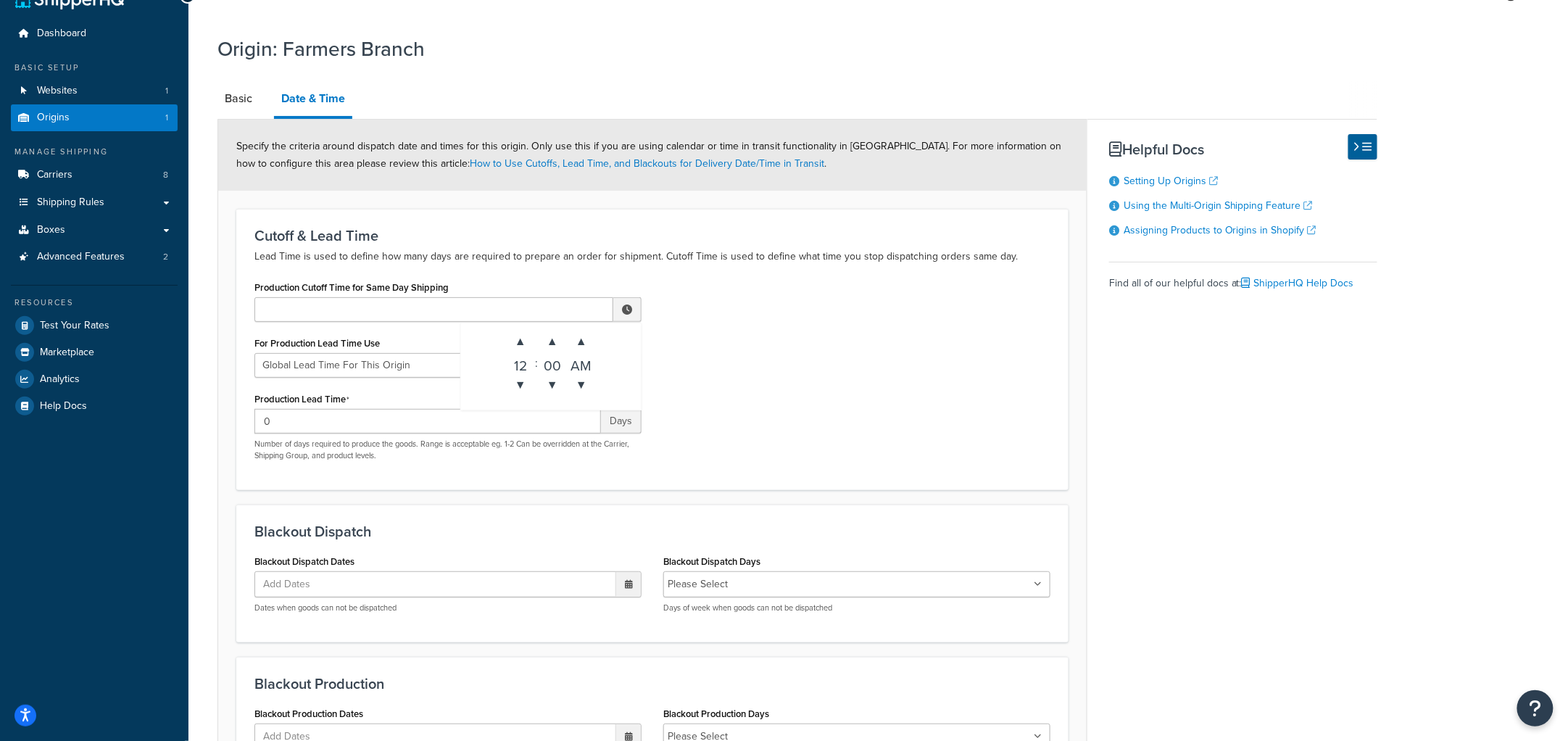
click at [828, 353] on div "Production Cutoff Time for Same Day Shipping ▲ 12 ▼ : ▲ 00 ▼ ▲ AM ▼ For Product…" at bounding box center [652, 374] width 818 height 195
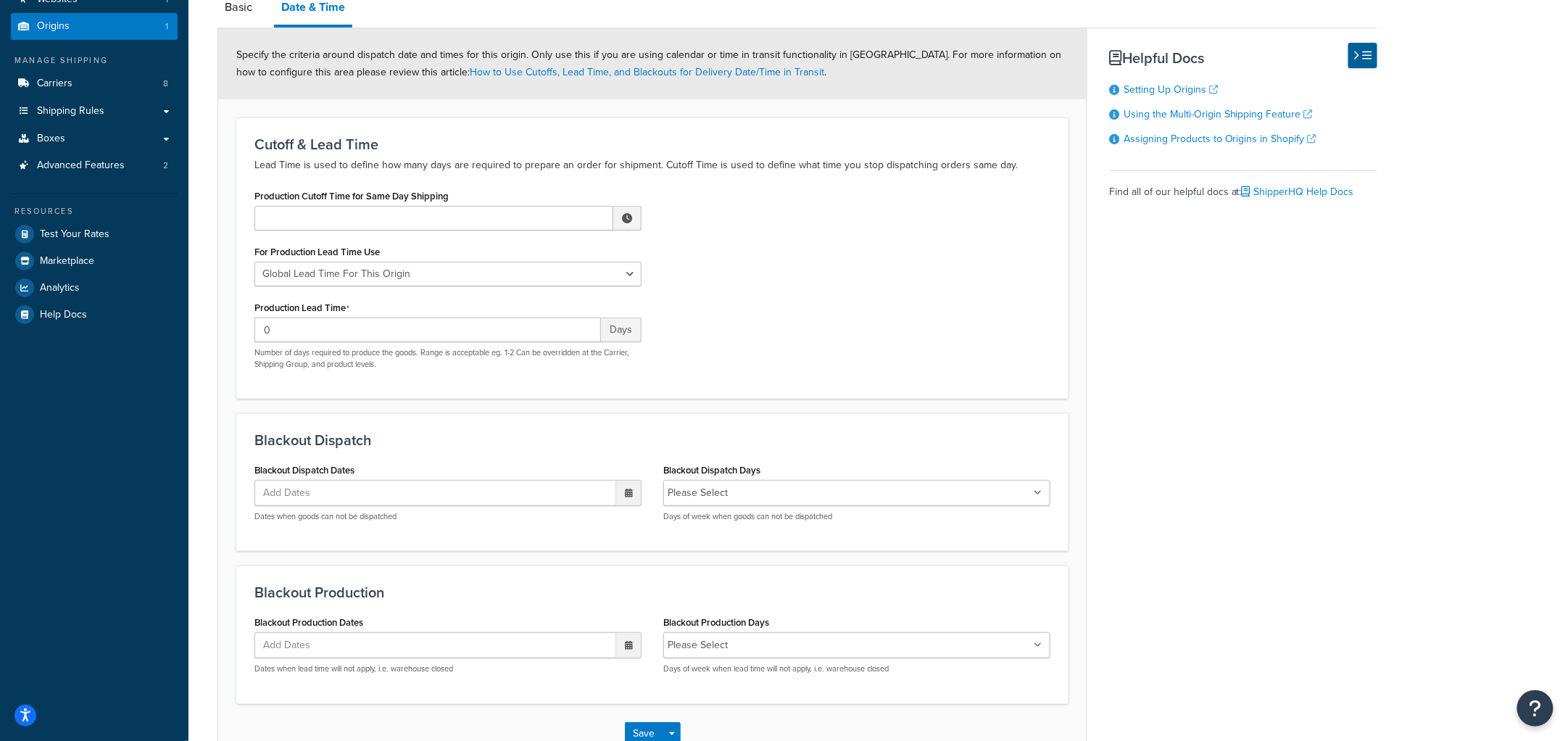
scroll to position [158, 0]
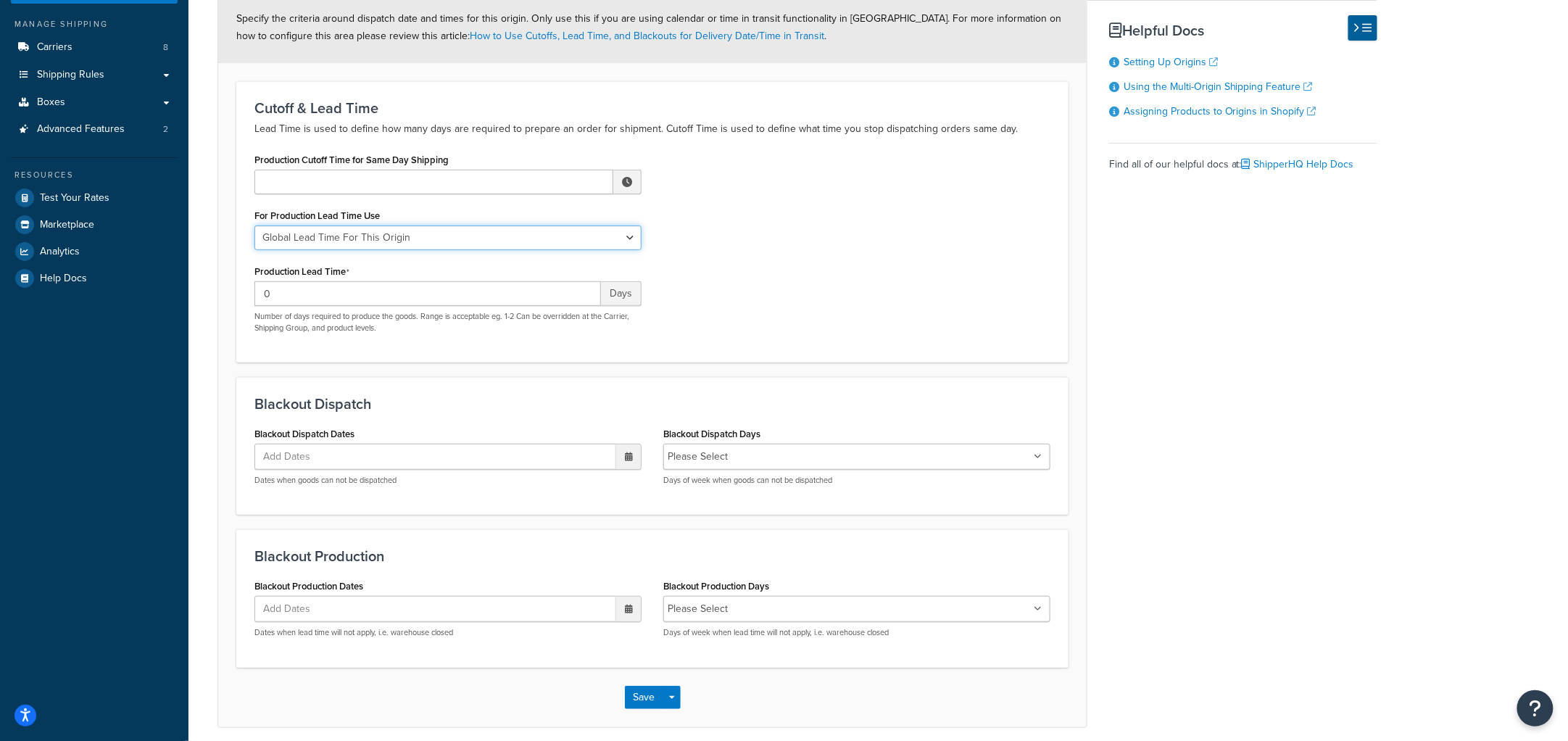
click at [545, 231] on select "Global Lead Time For This Origin Lead Time For Per Shipping Method Type" at bounding box center [448, 237] width 387 height 24
click at [841, 258] on div "Production Cutoff Time for Same Day Shipping ▲ 12 ▼ : ▲ 00 ▼ ▲ AM ▼ For Product…" at bounding box center [652, 246] width 818 height 195
click at [643, 692] on button "Save" at bounding box center [644, 698] width 39 height 23
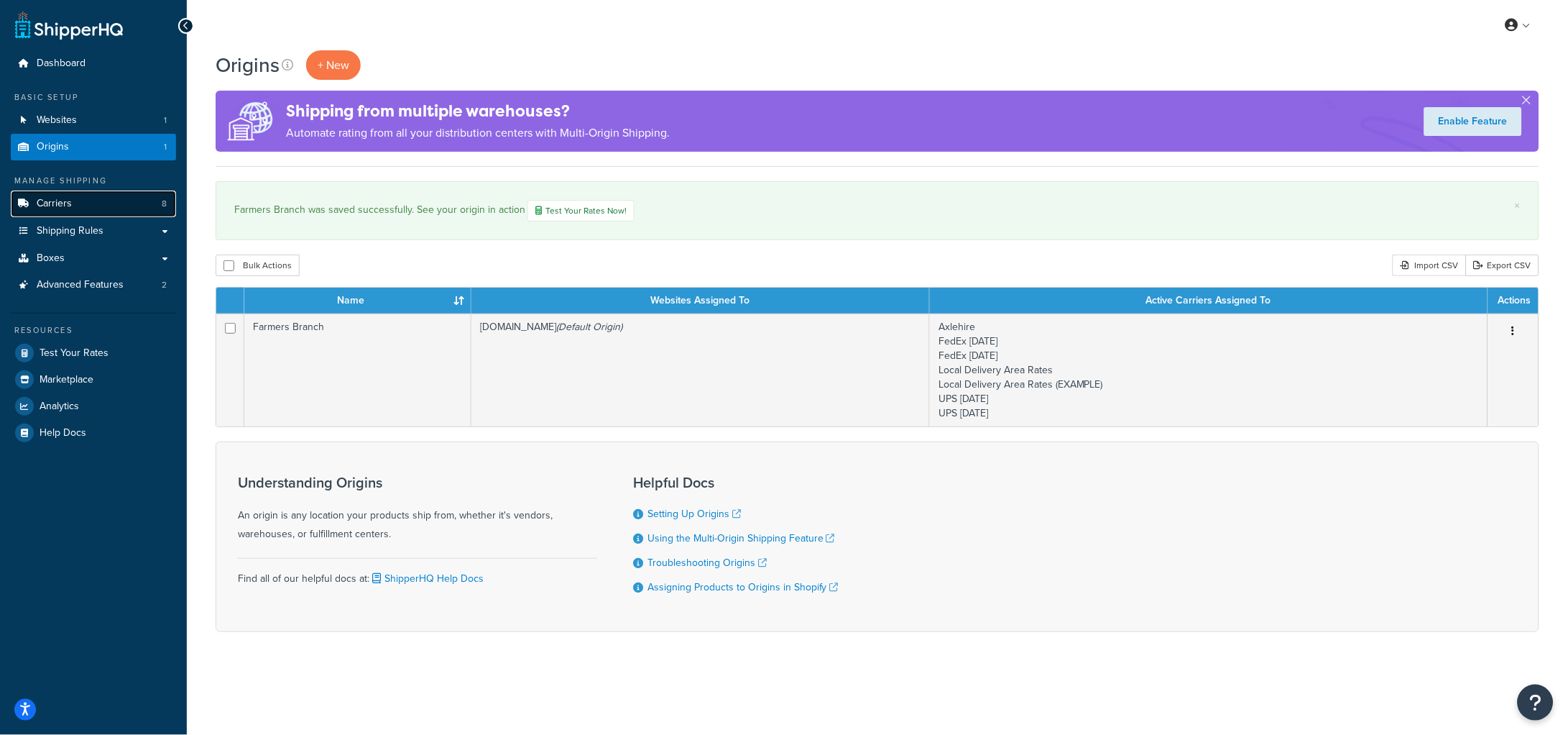
click at [41, 202] on span "Carriers" at bounding box center [54, 204] width 35 height 12
